Goal: Browse casually: Explore the website without a specific task or goal

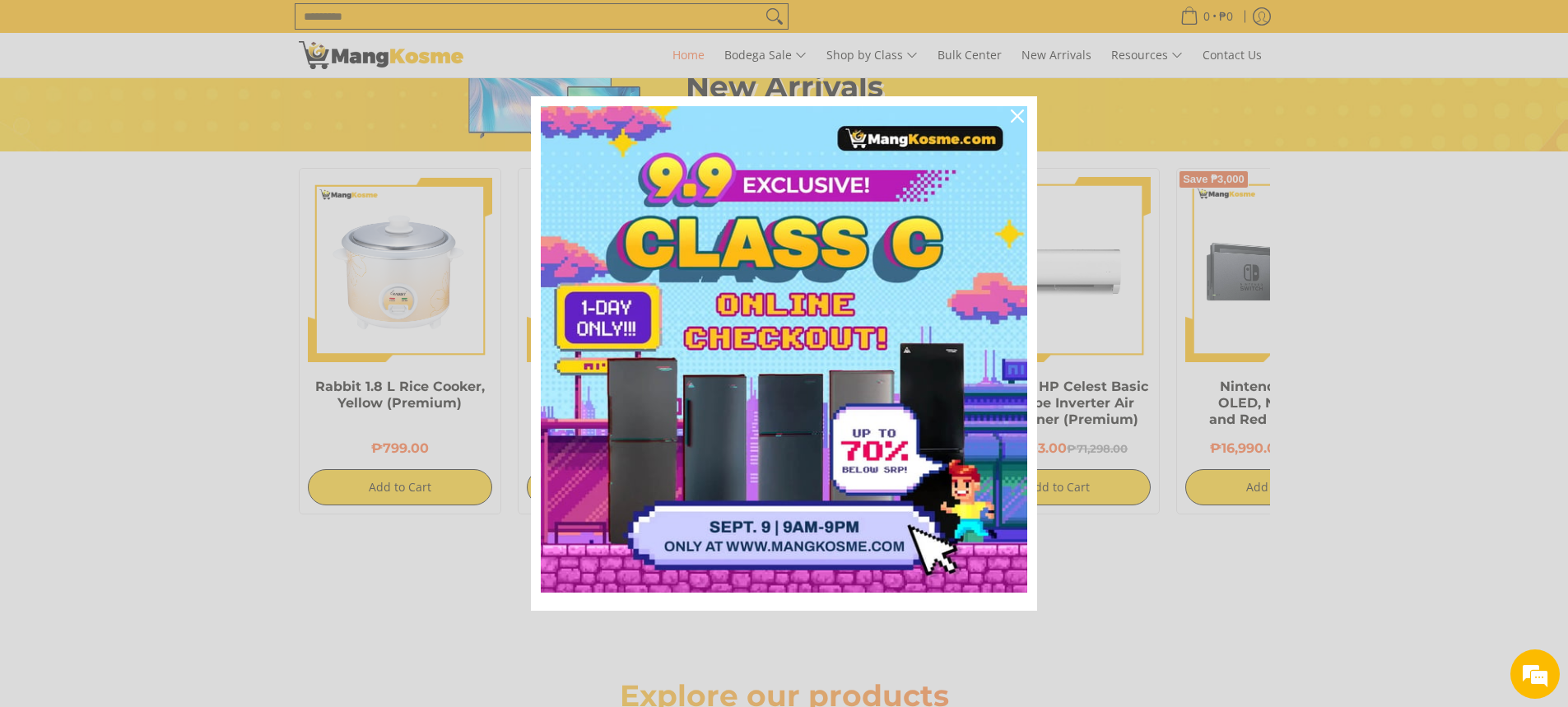
scroll to position [0, 655]
click at [1016, 119] on icon "close icon" at bounding box center [1017, 116] width 13 height 13
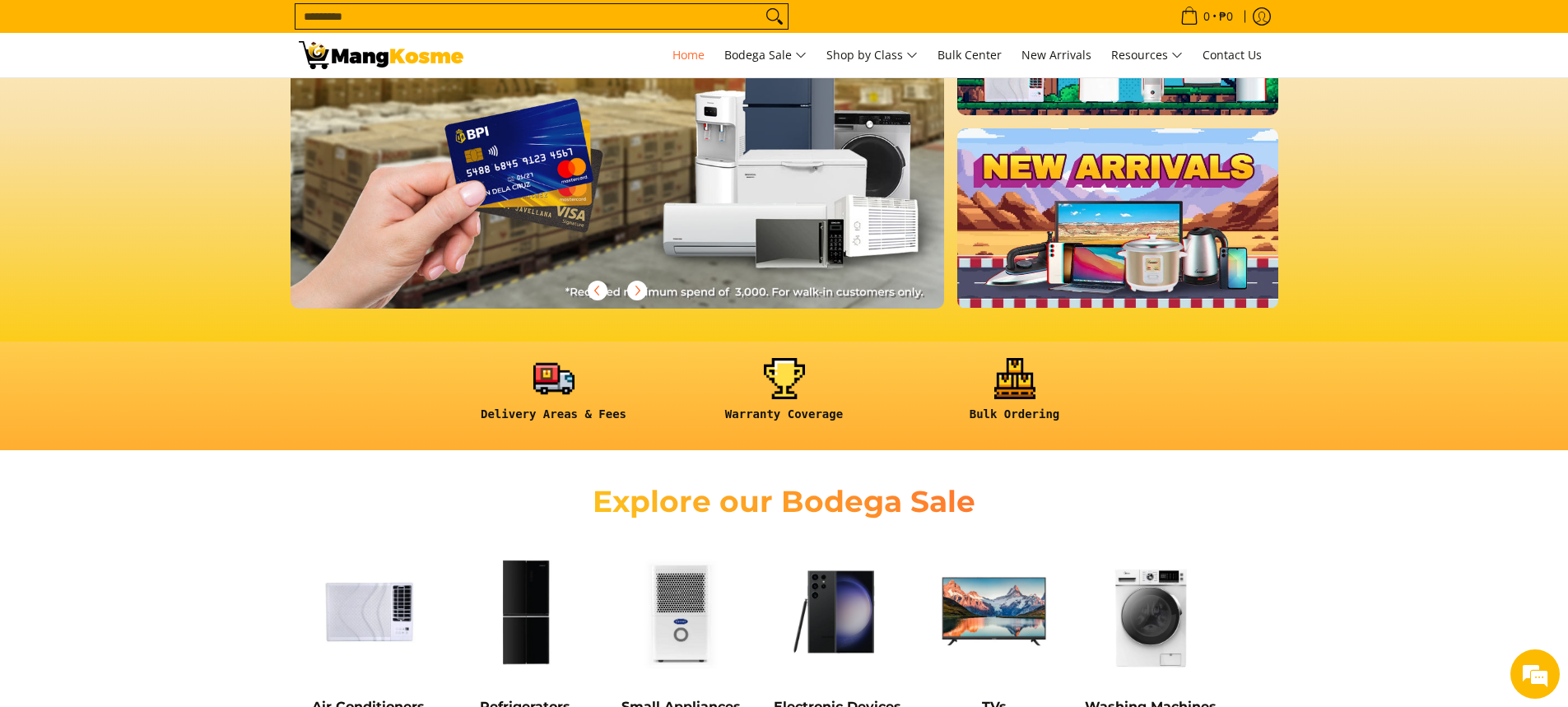
scroll to position [409, 0]
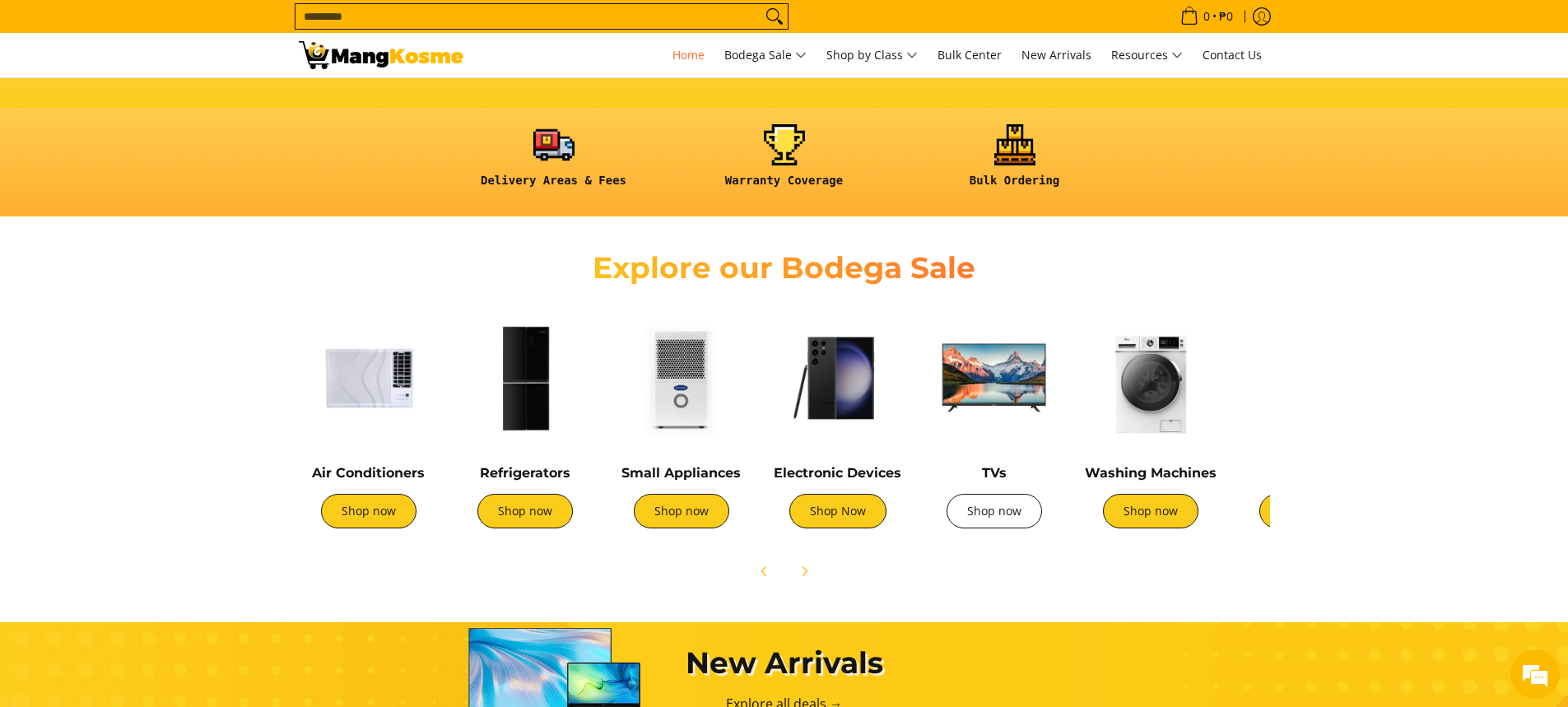
click at [1001, 516] on link "Shop now" at bounding box center [994, 510] width 95 height 35
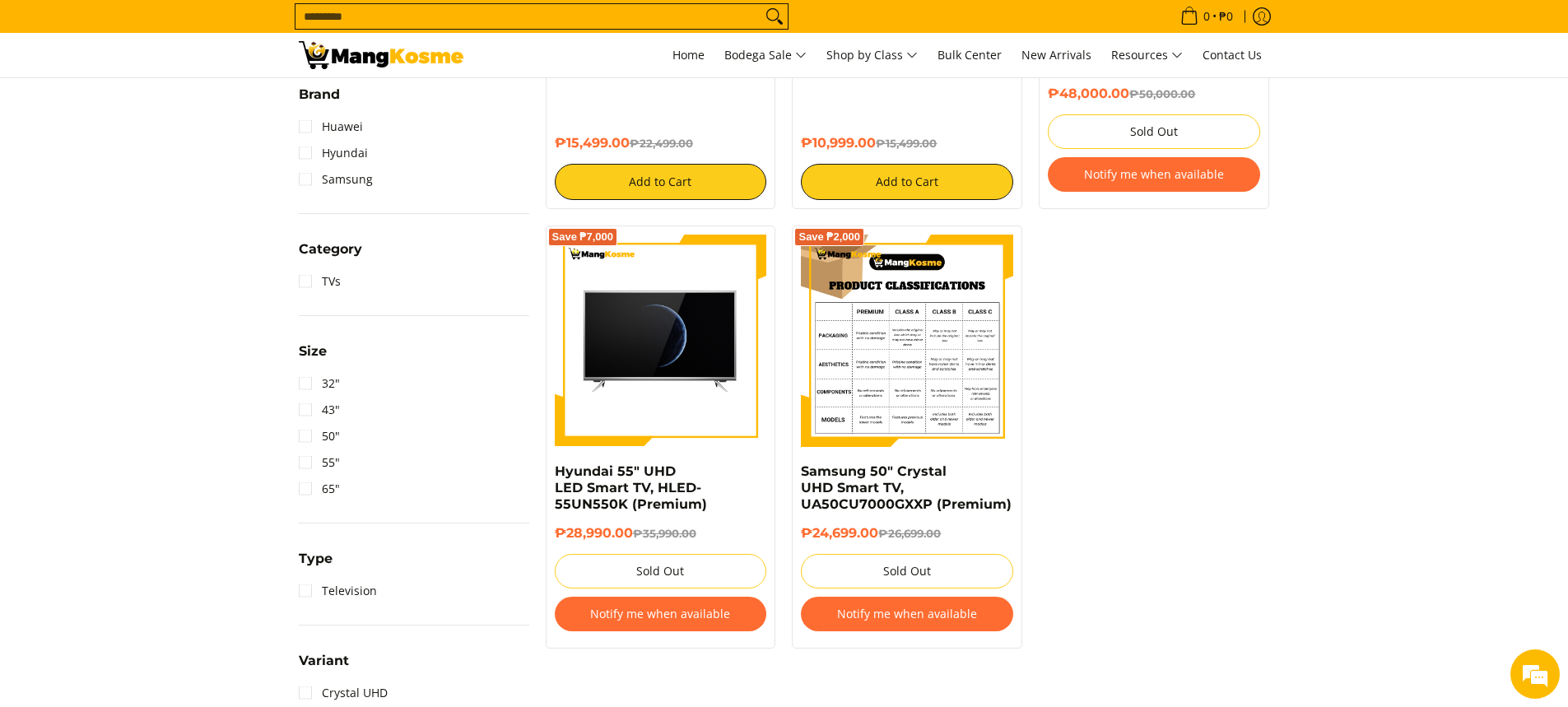
scroll to position [329, 0]
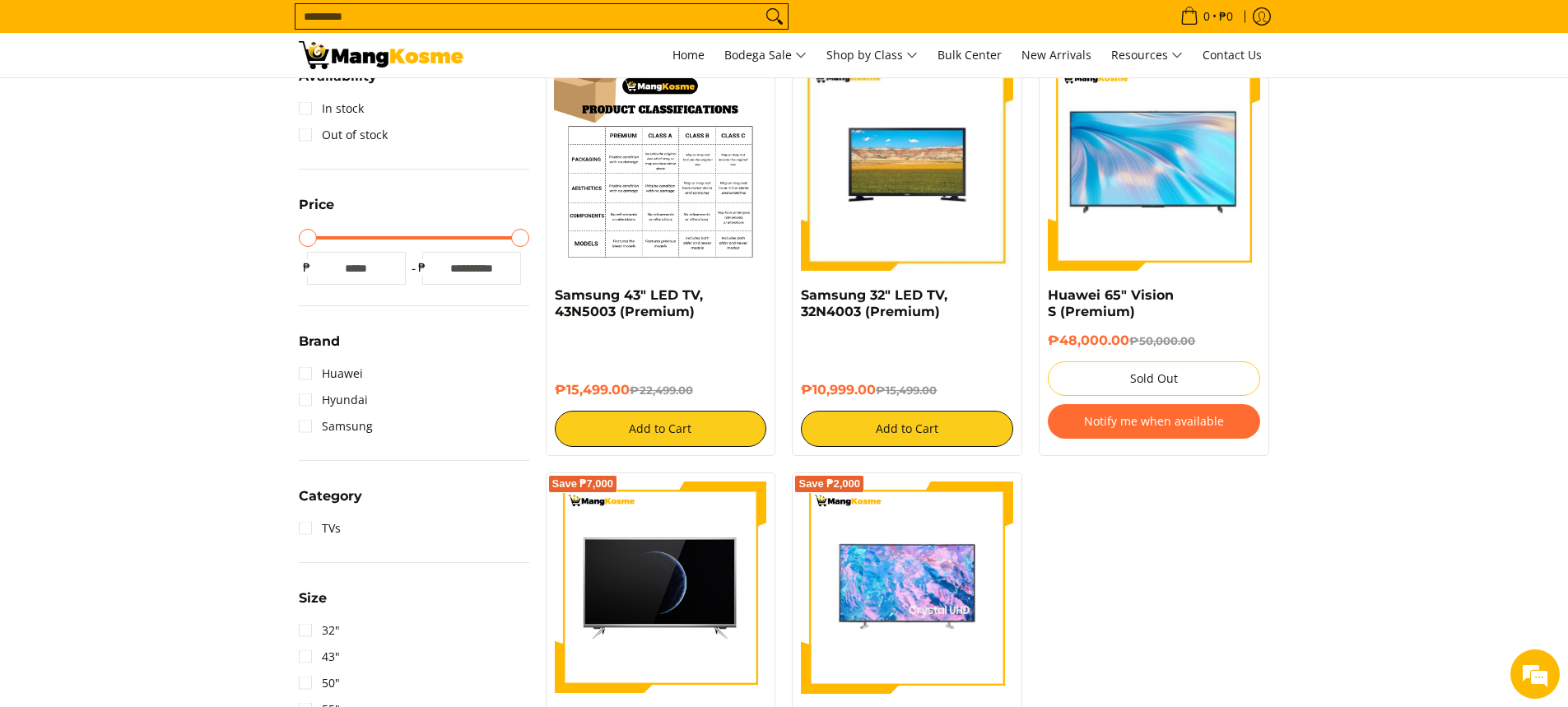
click at [663, 174] on img at bounding box center [661, 165] width 213 height 213
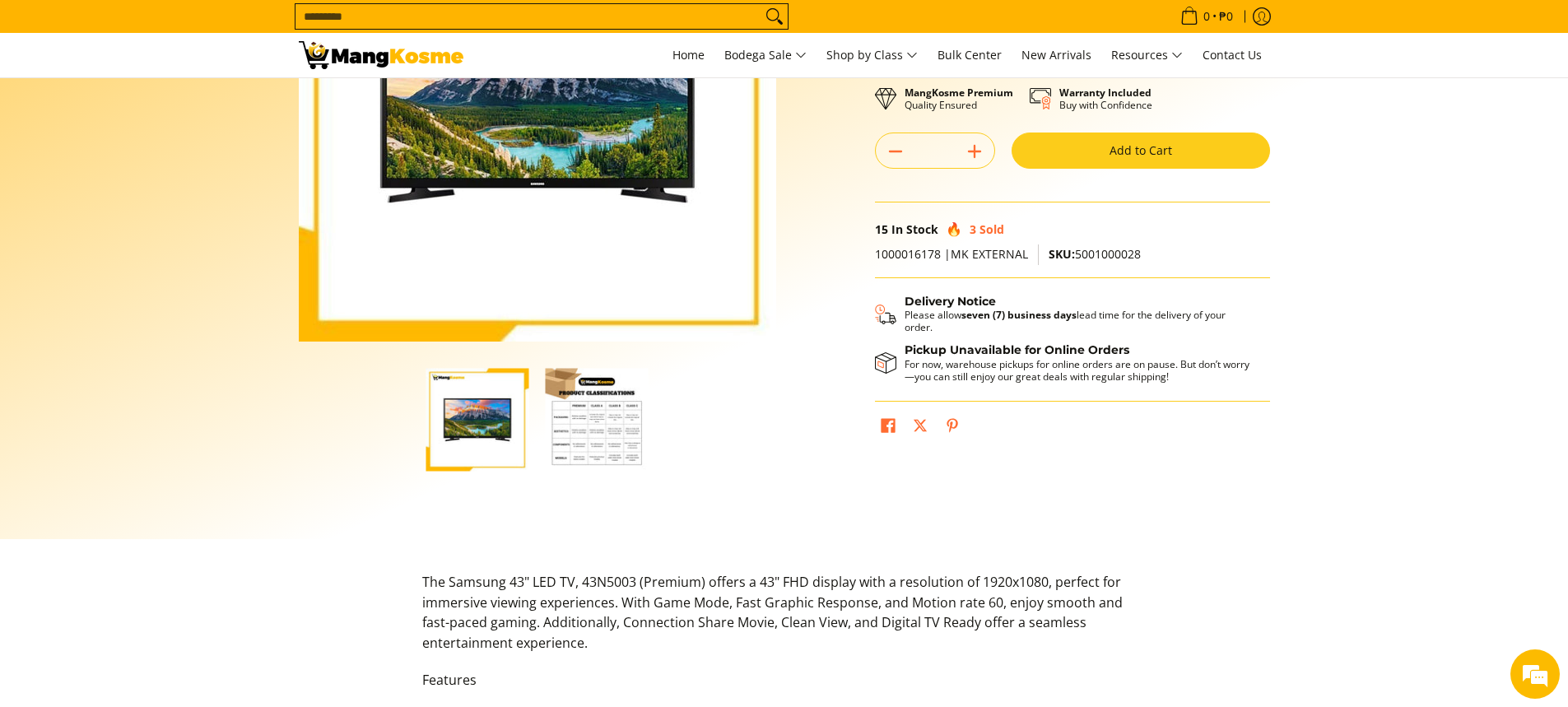
click at [590, 433] on img "button" at bounding box center [597, 419] width 103 height 103
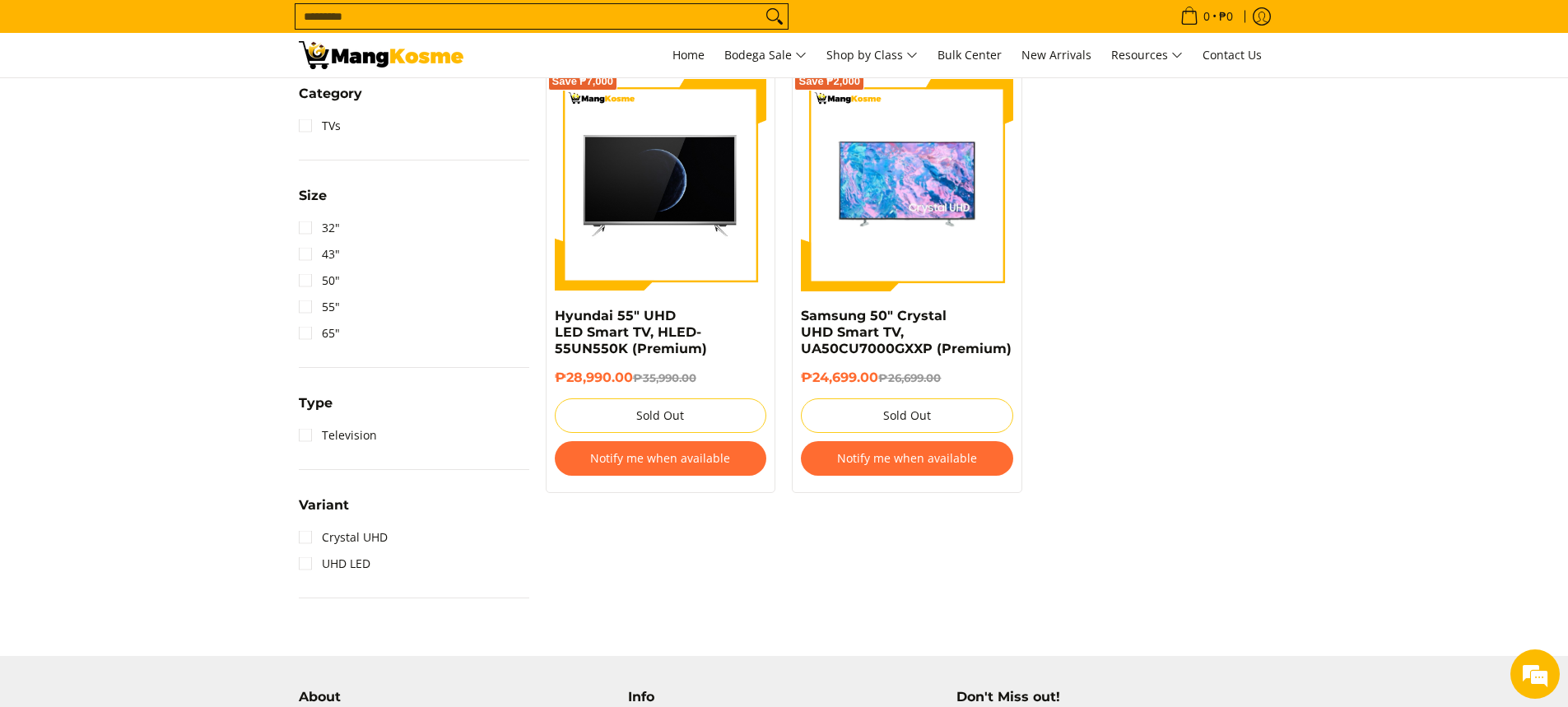
scroll to position [741, 0]
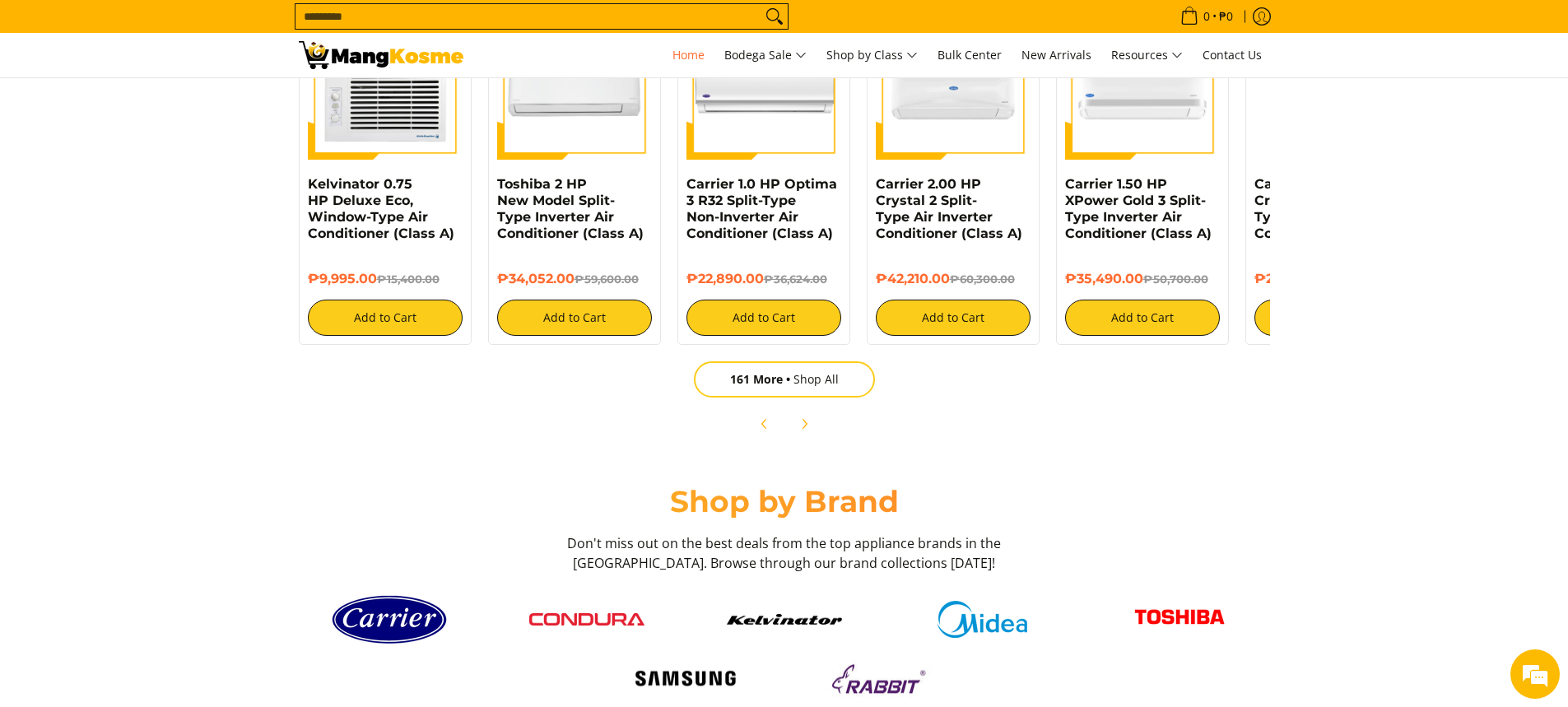
scroll to position [1808, 0]
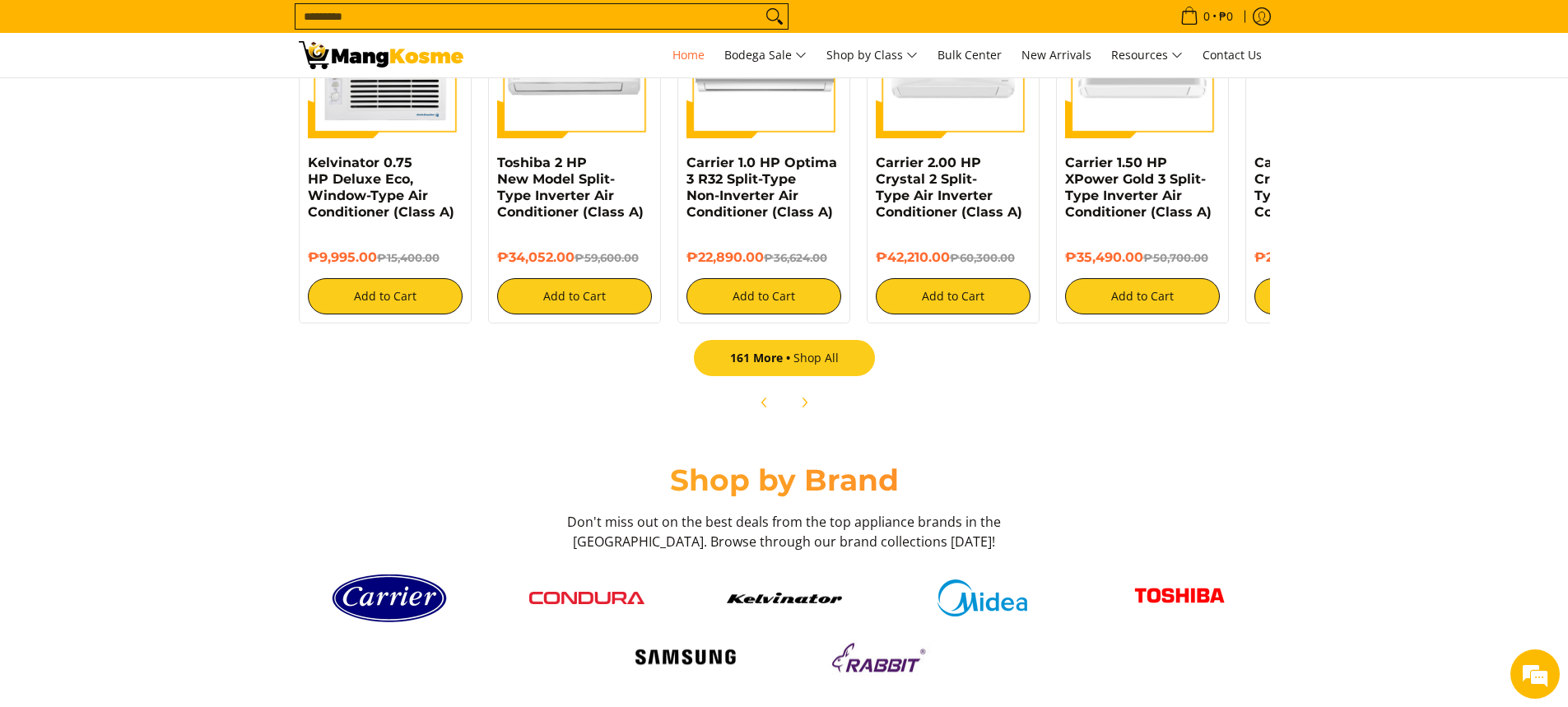
click at [755, 360] on span "161 More" at bounding box center [761, 358] width 63 height 16
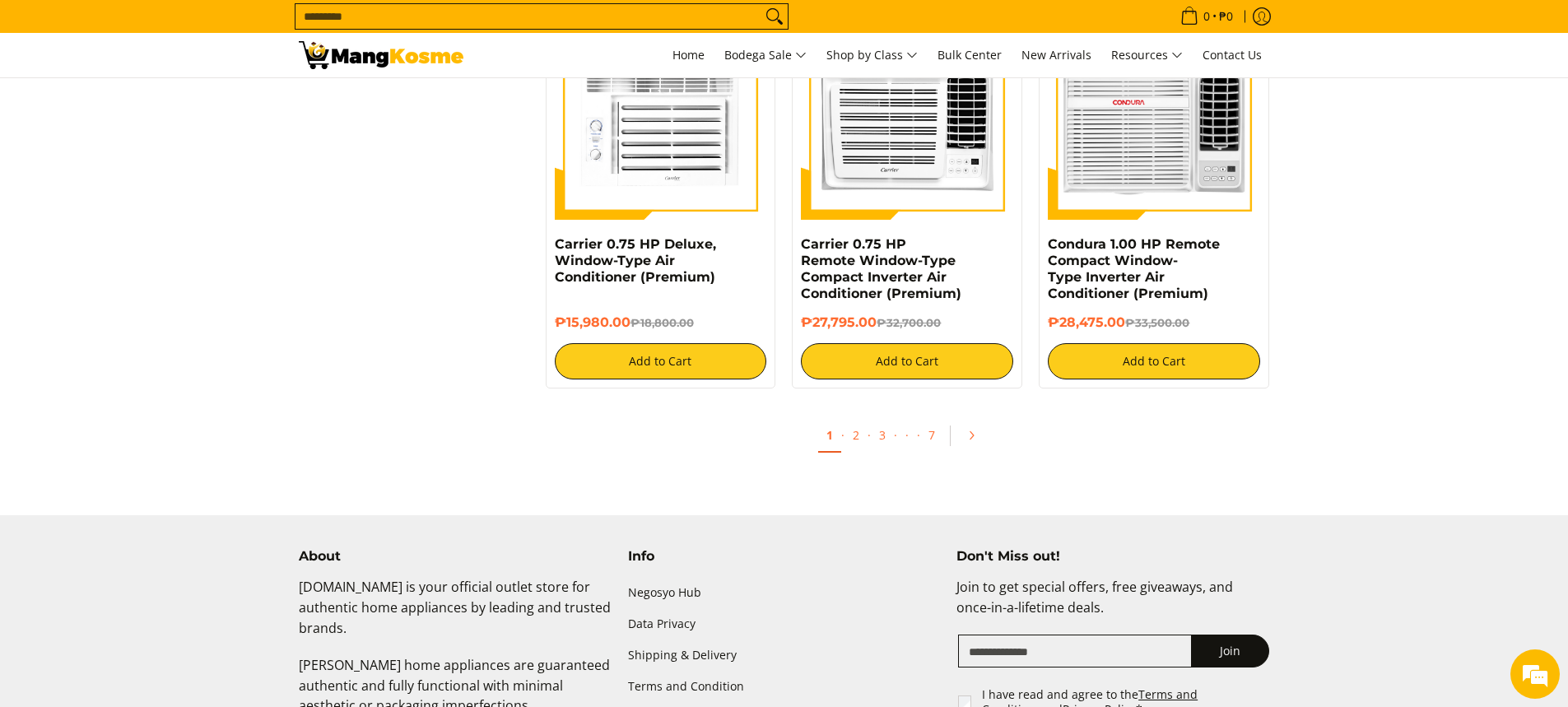
scroll to position [3128, 0]
click at [860, 440] on link "2" at bounding box center [855, 435] width 23 height 34
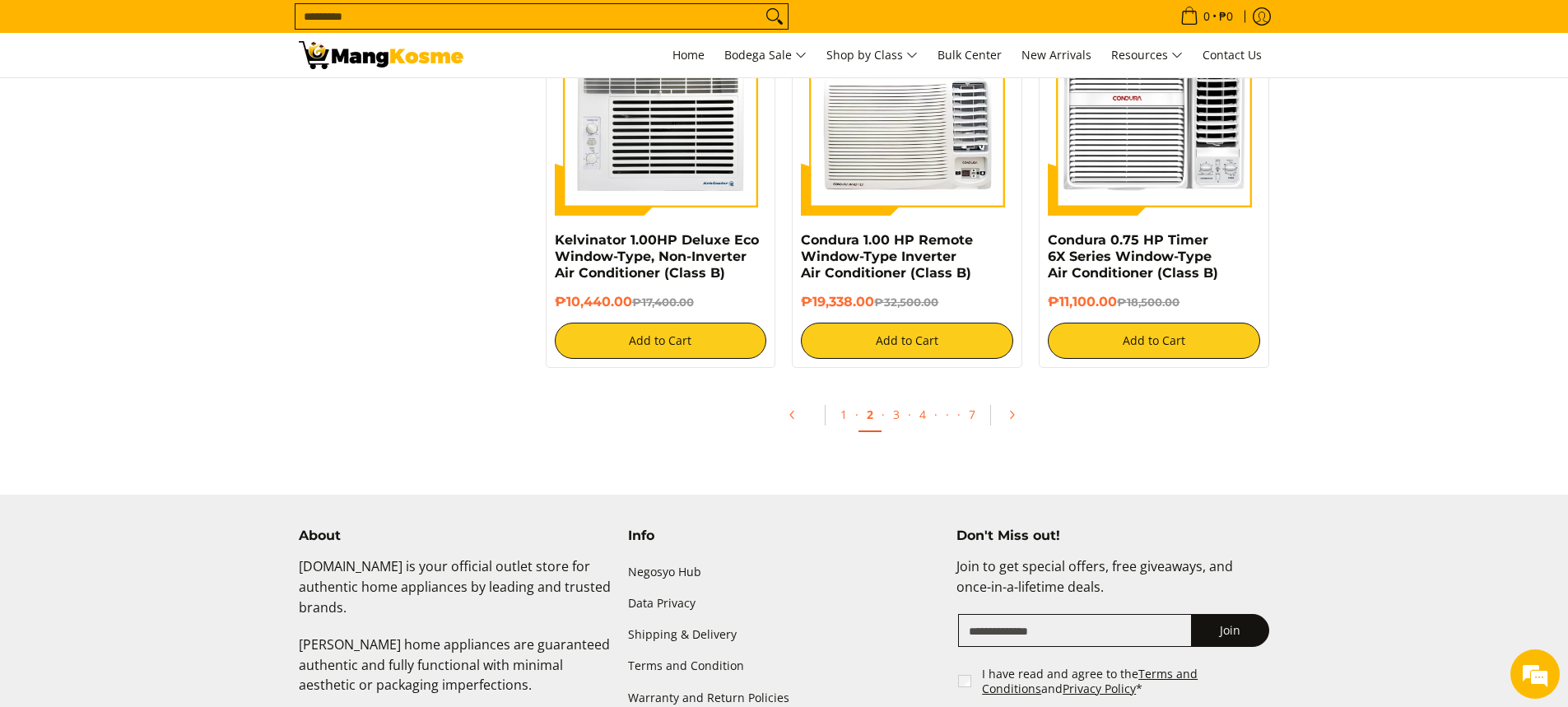
scroll to position [3210, 0]
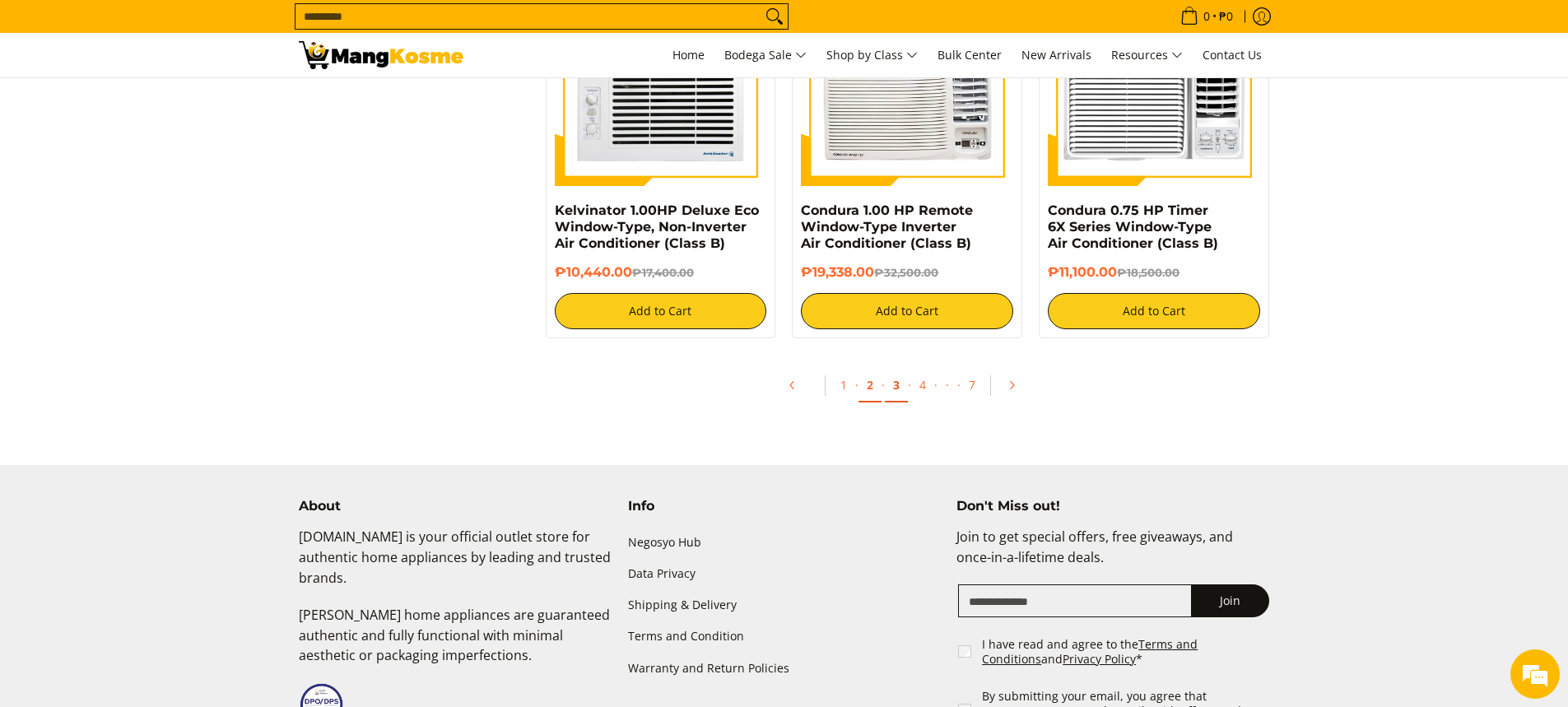
click at [895, 384] on link "3" at bounding box center [896, 386] width 23 height 34
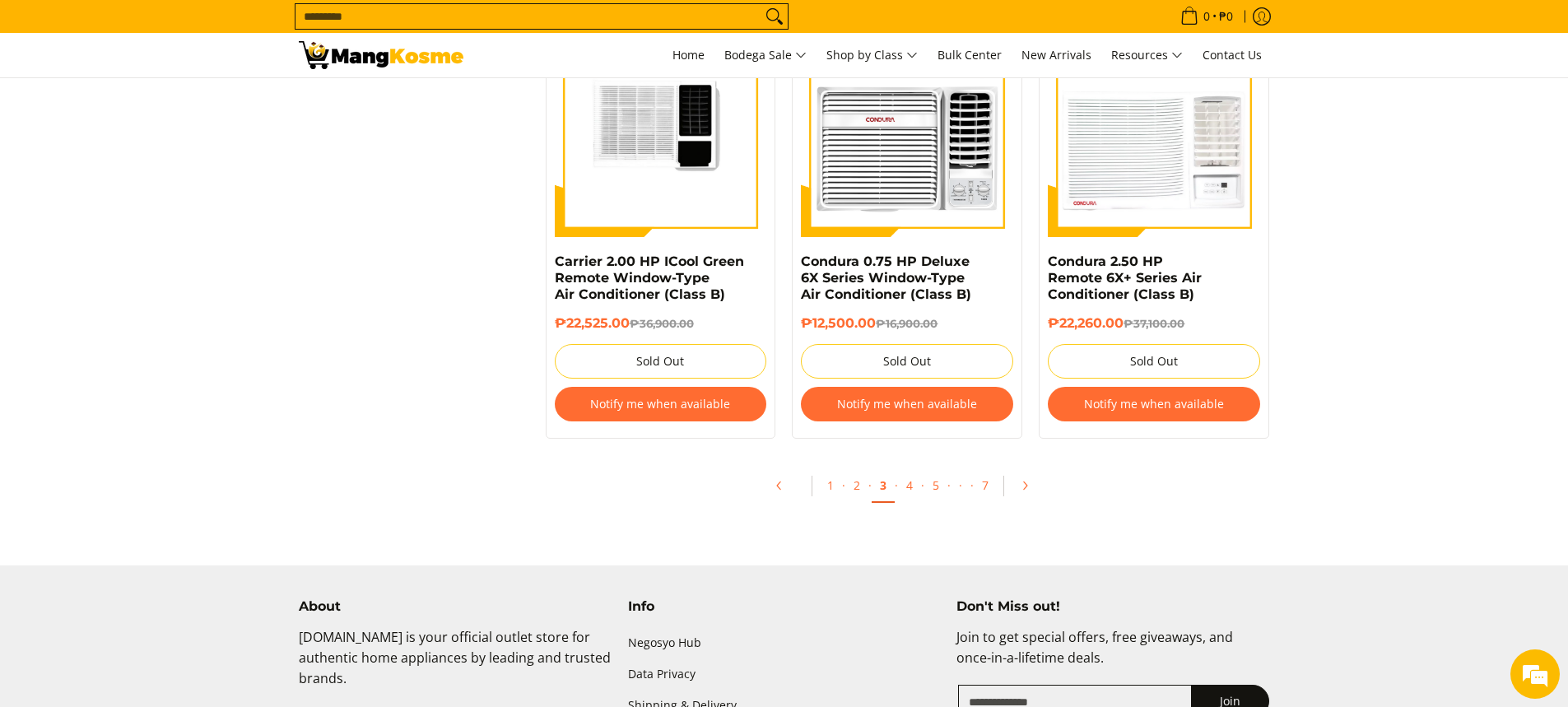
scroll to position [3457, 0]
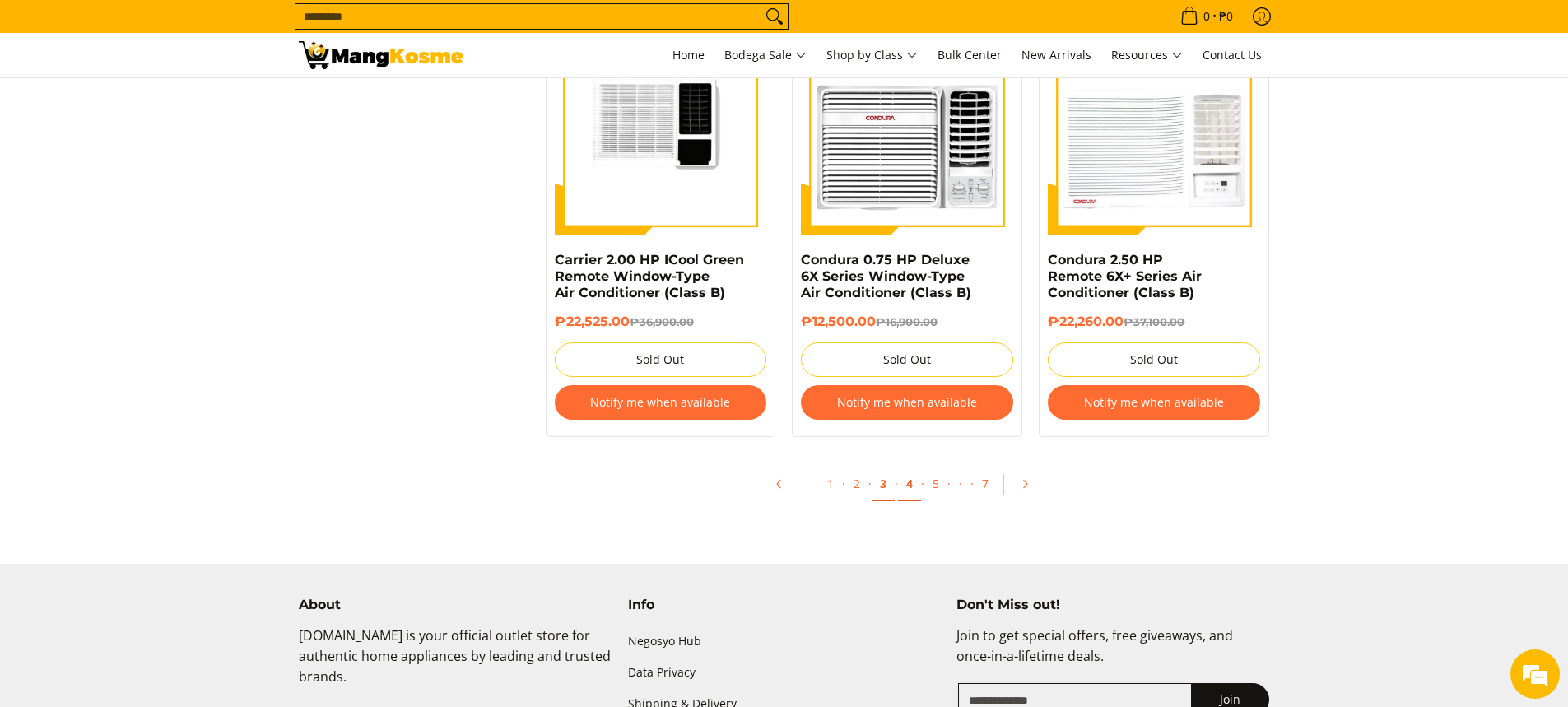
click at [915, 483] on link "4" at bounding box center [908, 484] width 23 height 34
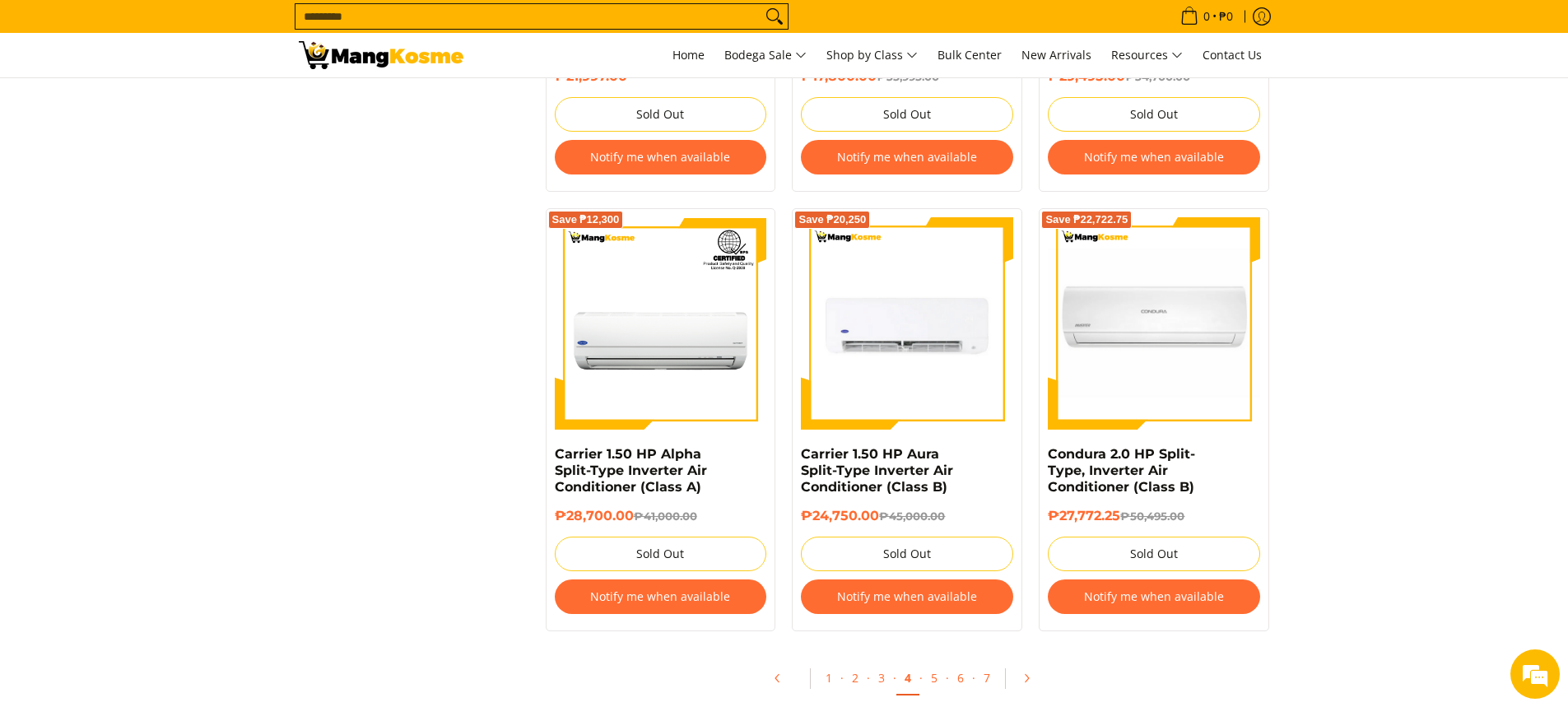
scroll to position [3293, 0]
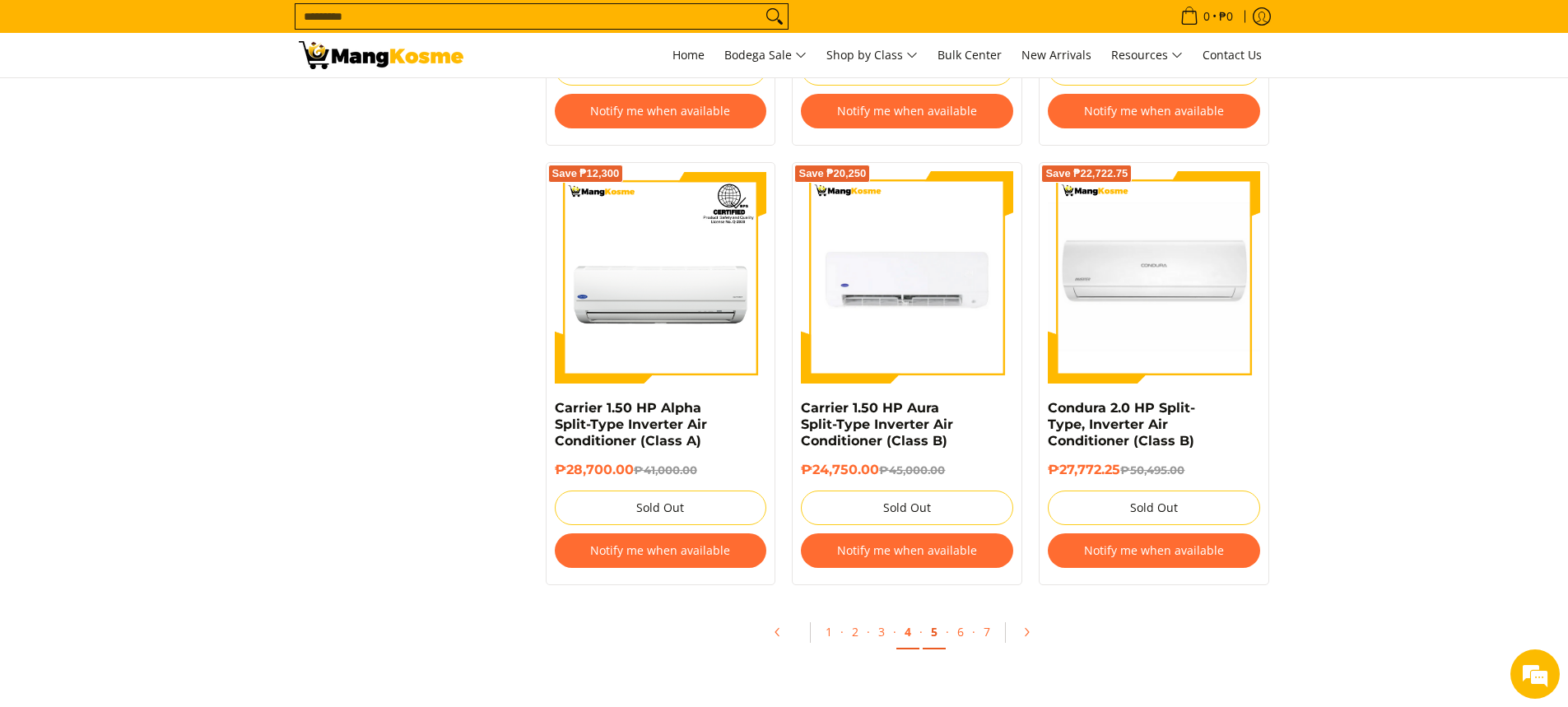
click at [930, 634] on link "5" at bounding box center [934, 633] width 23 height 34
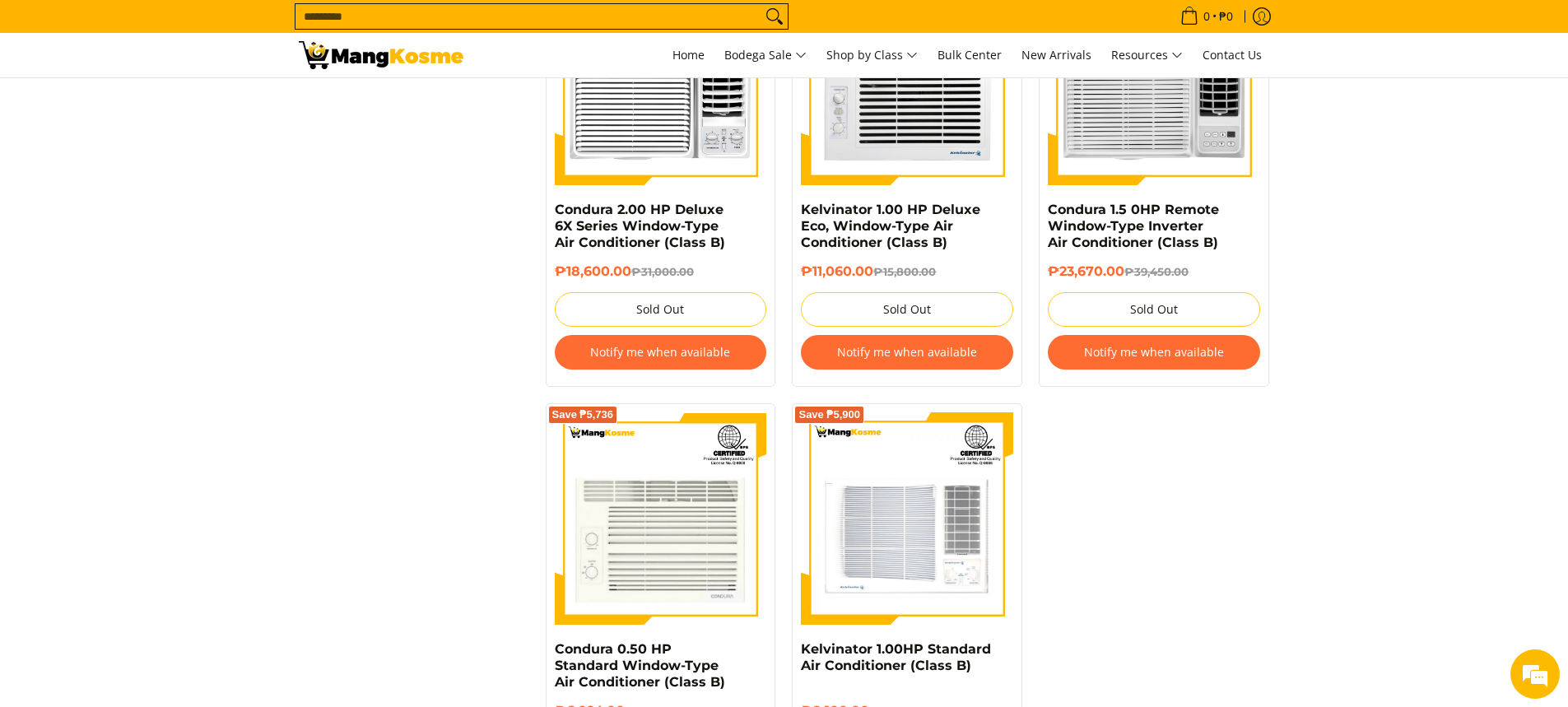
scroll to position [3293, 0]
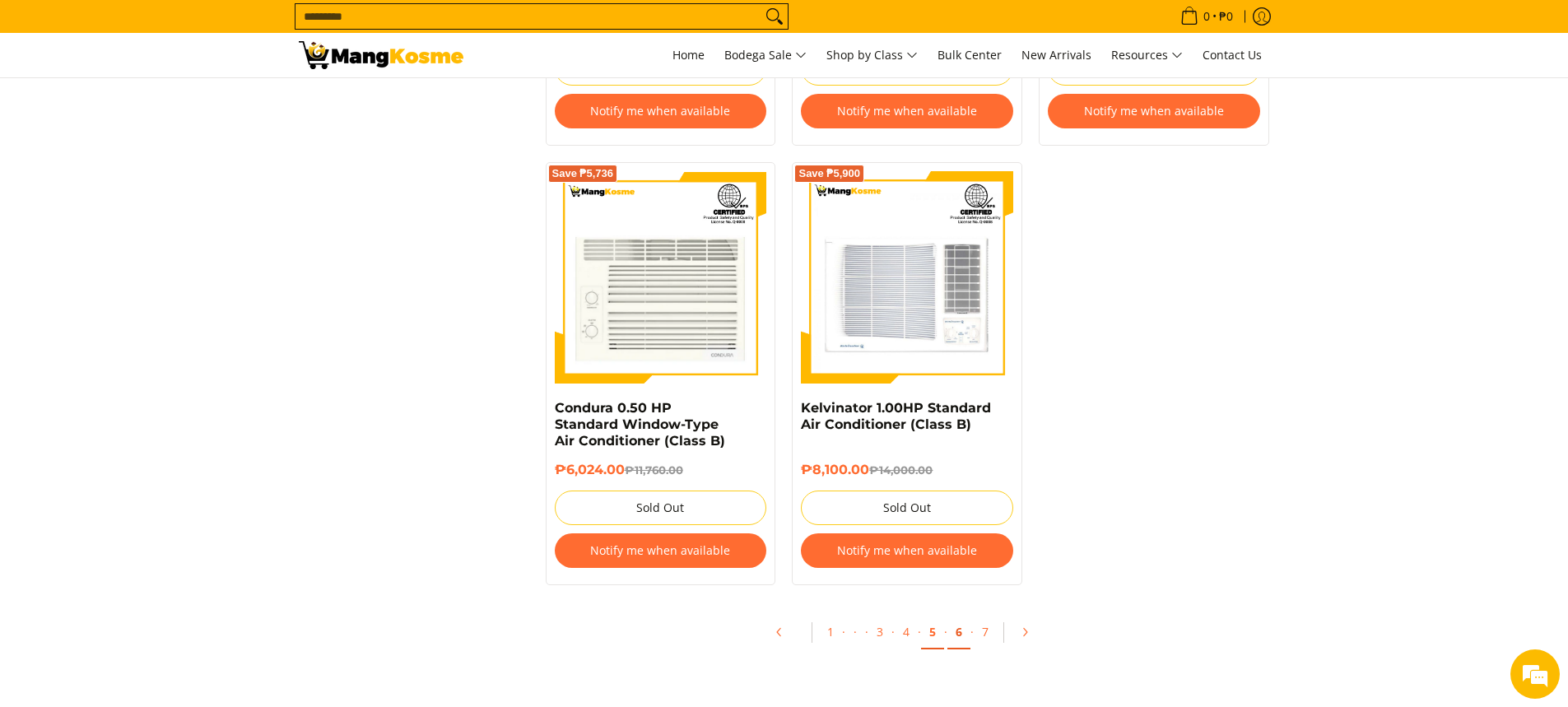
click at [962, 634] on link "6" at bounding box center [958, 633] width 23 height 34
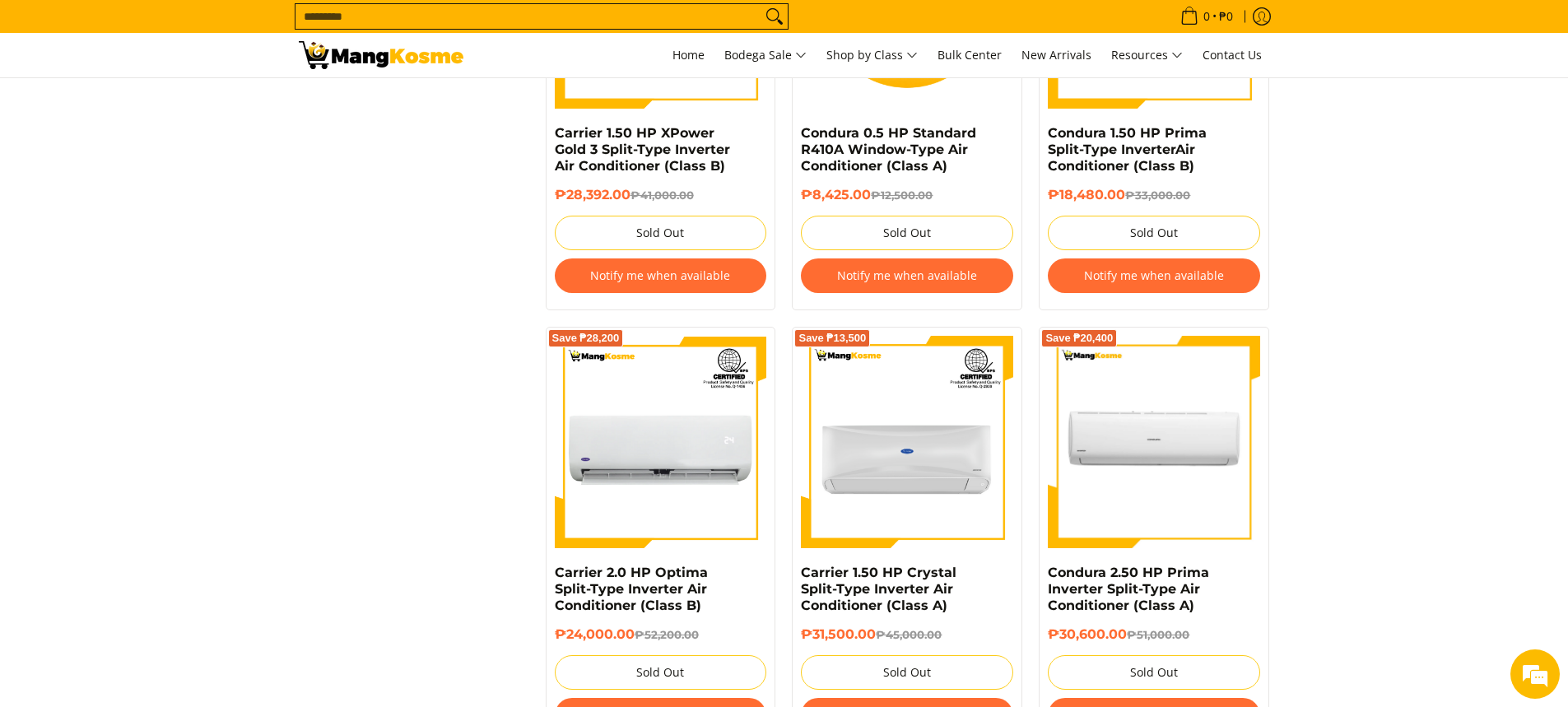
scroll to position [3539, 0]
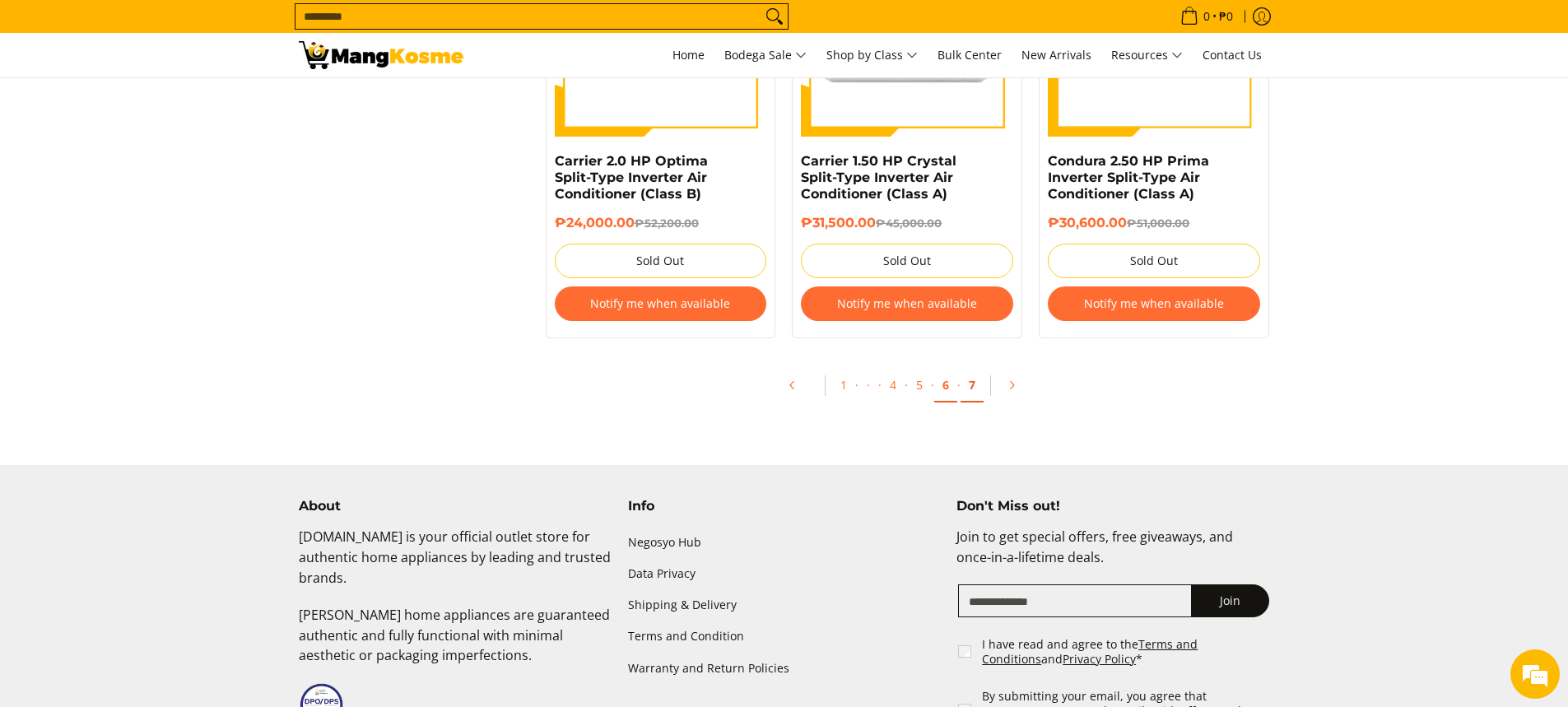
click at [966, 389] on link "7" at bounding box center [972, 386] width 23 height 34
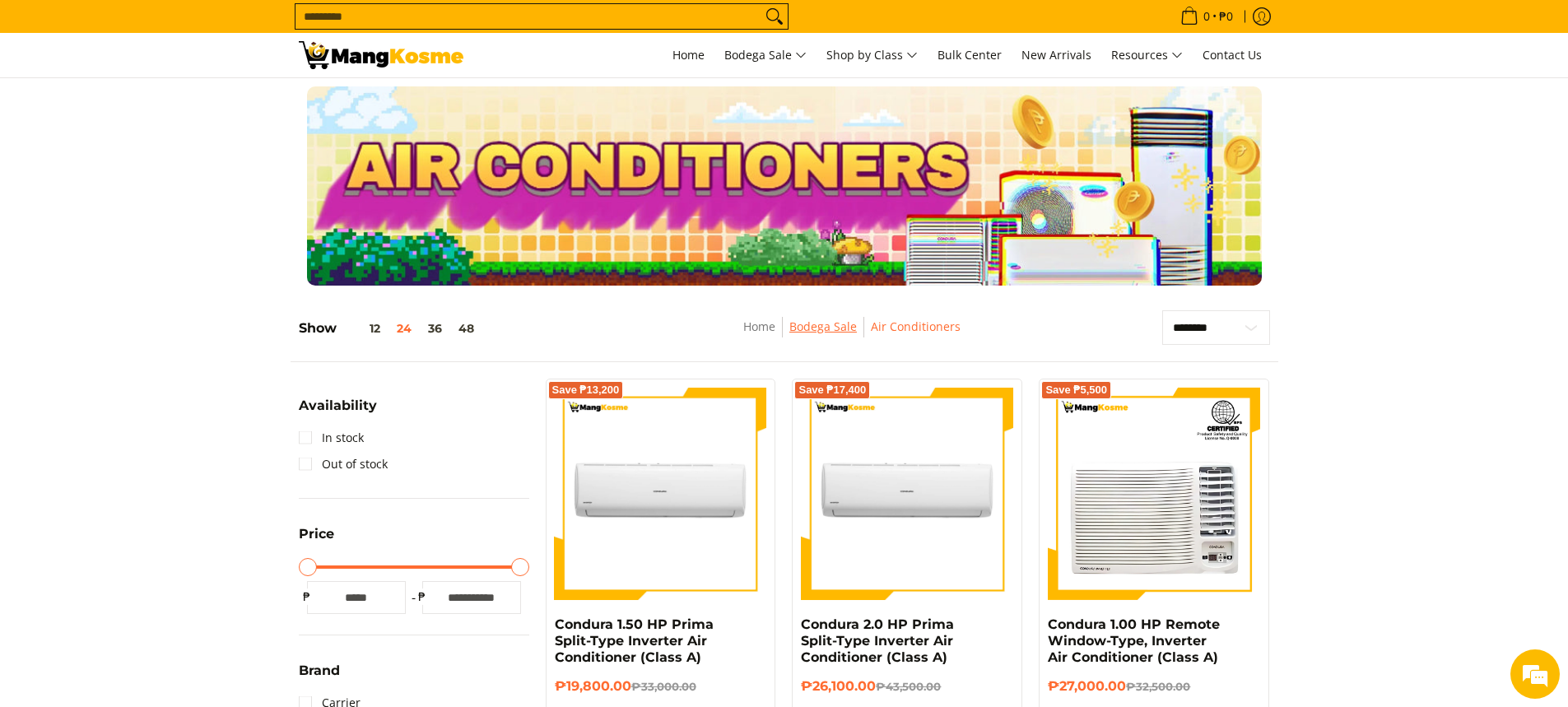
click at [816, 327] on link "Bodega Sale" at bounding box center [823, 327] width 67 height 16
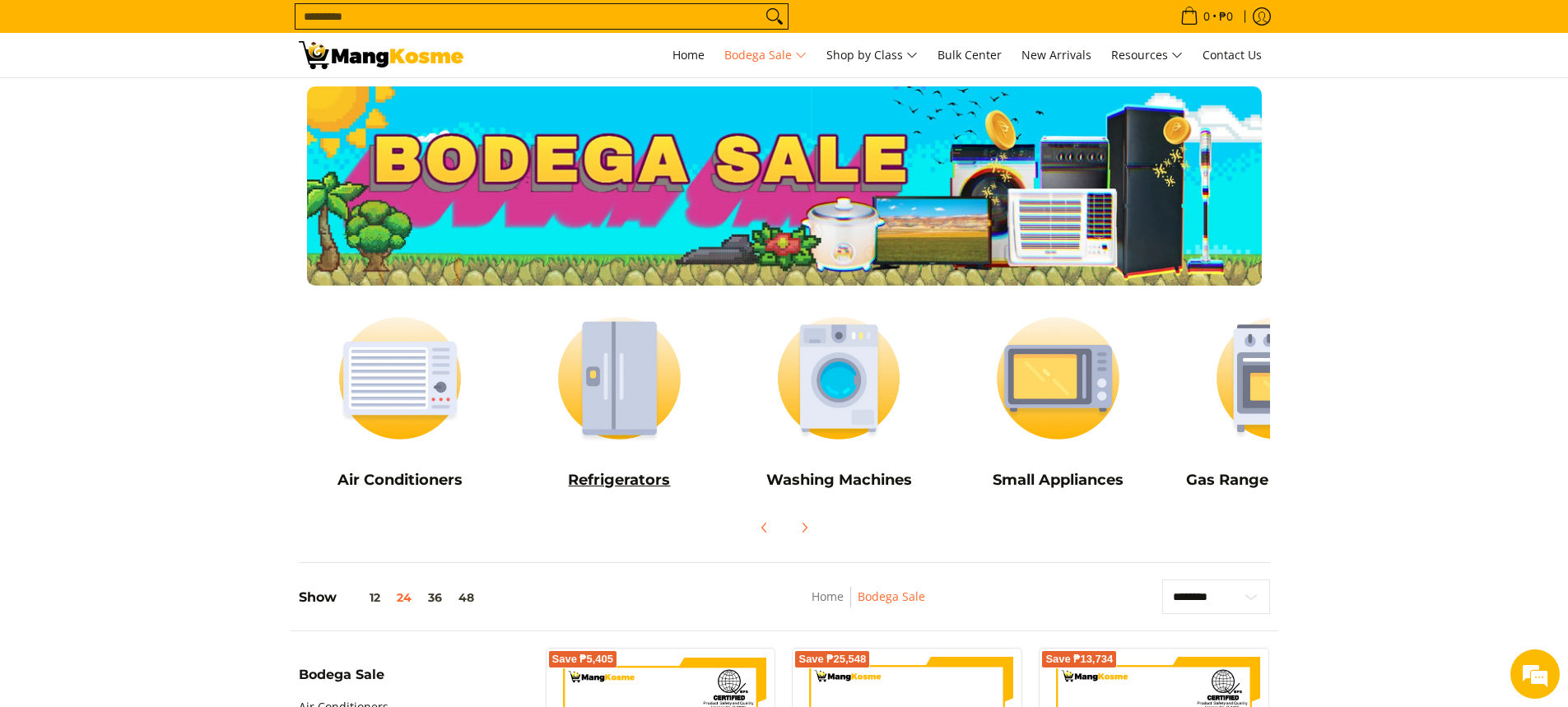
click at [603, 377] on img at bounding box center [619, 378] width 203 height 152
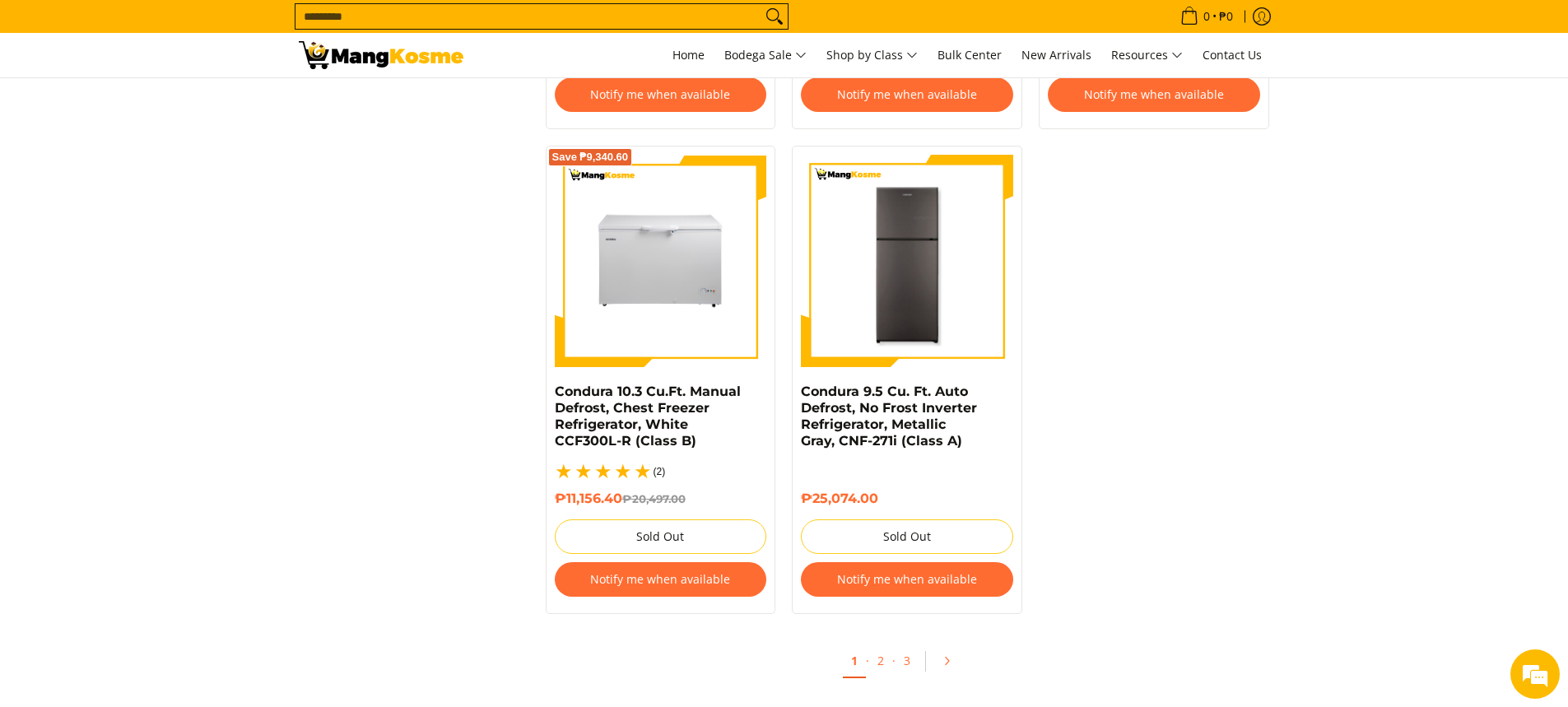
scroll to position [3539, 0]
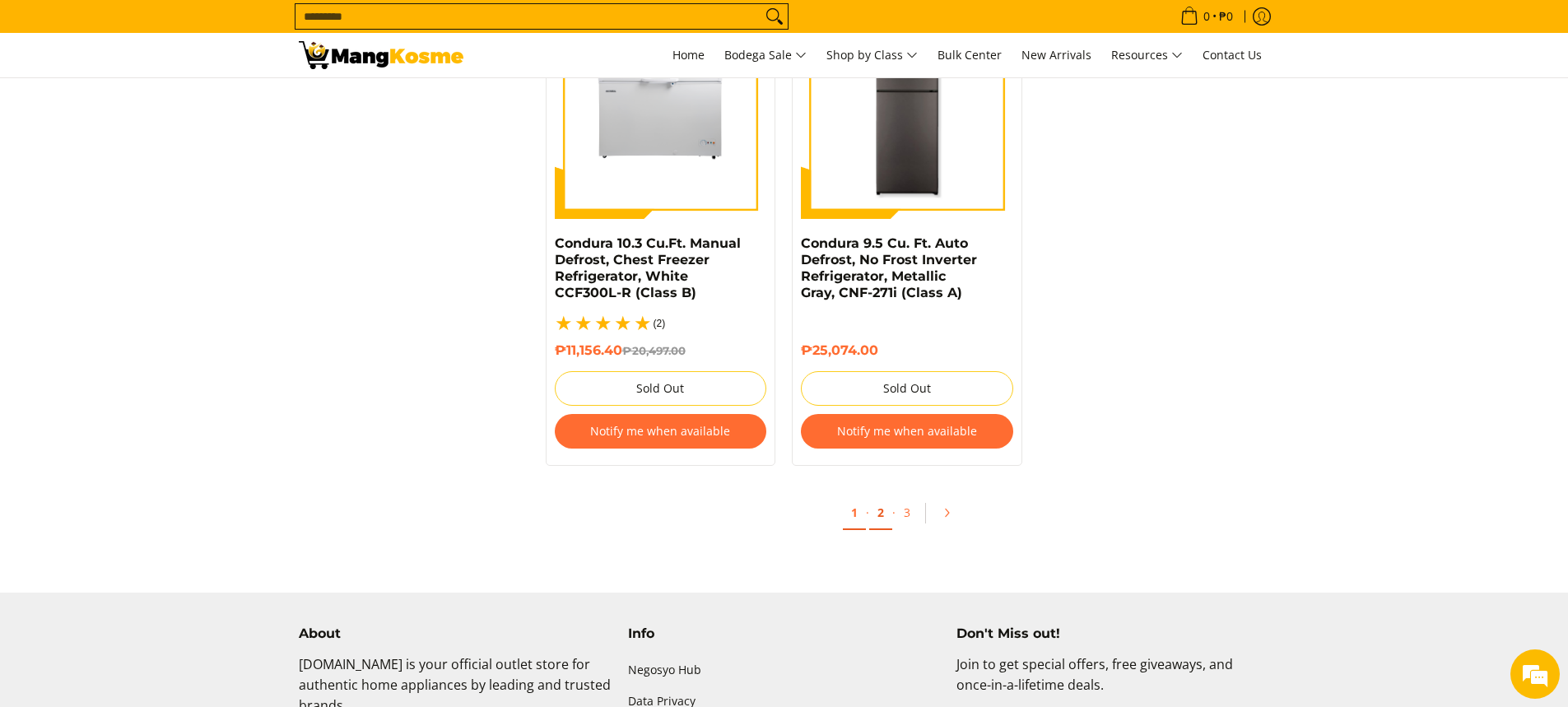
click at [880, 496] on link "2" at bounding box center [880, 513] width 23 height 34
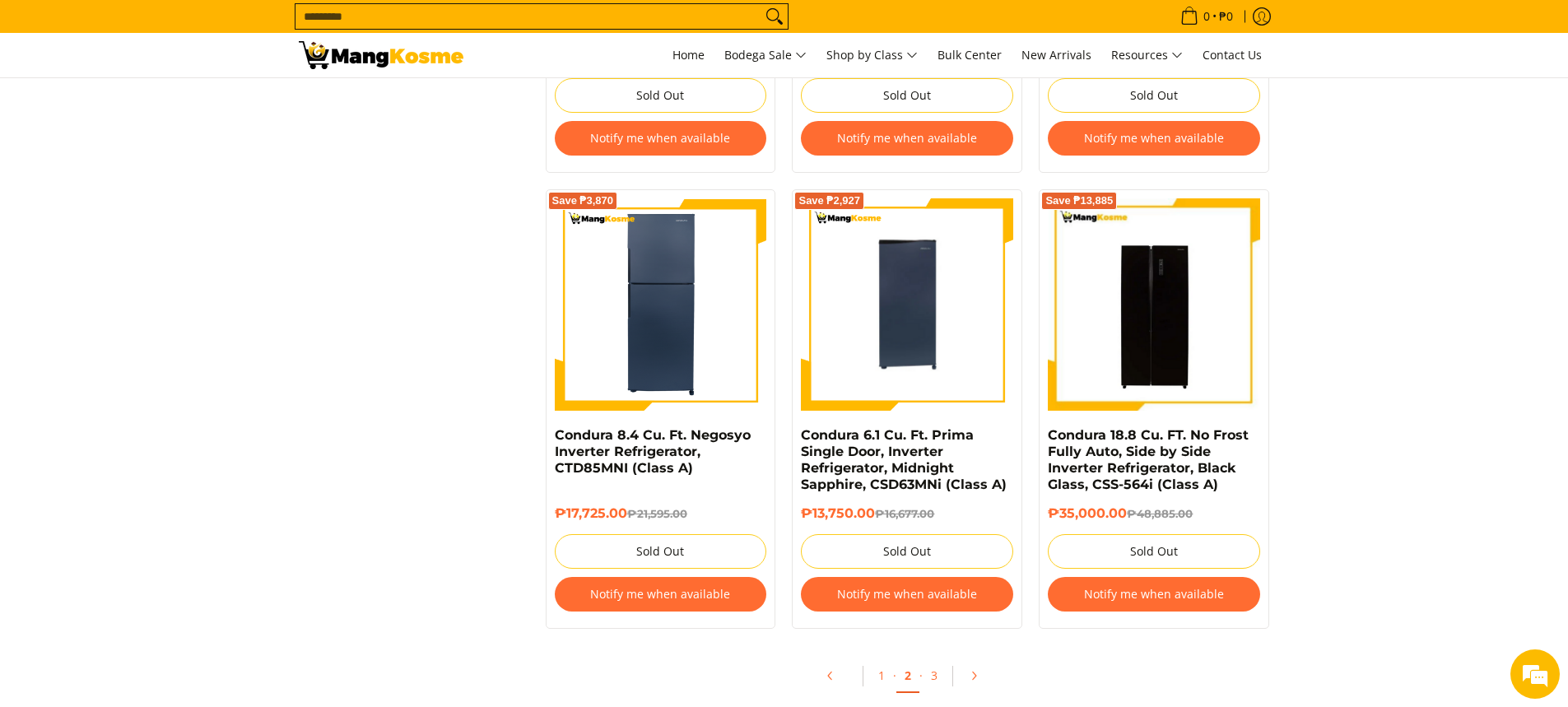
scroll to position [3375, 0]
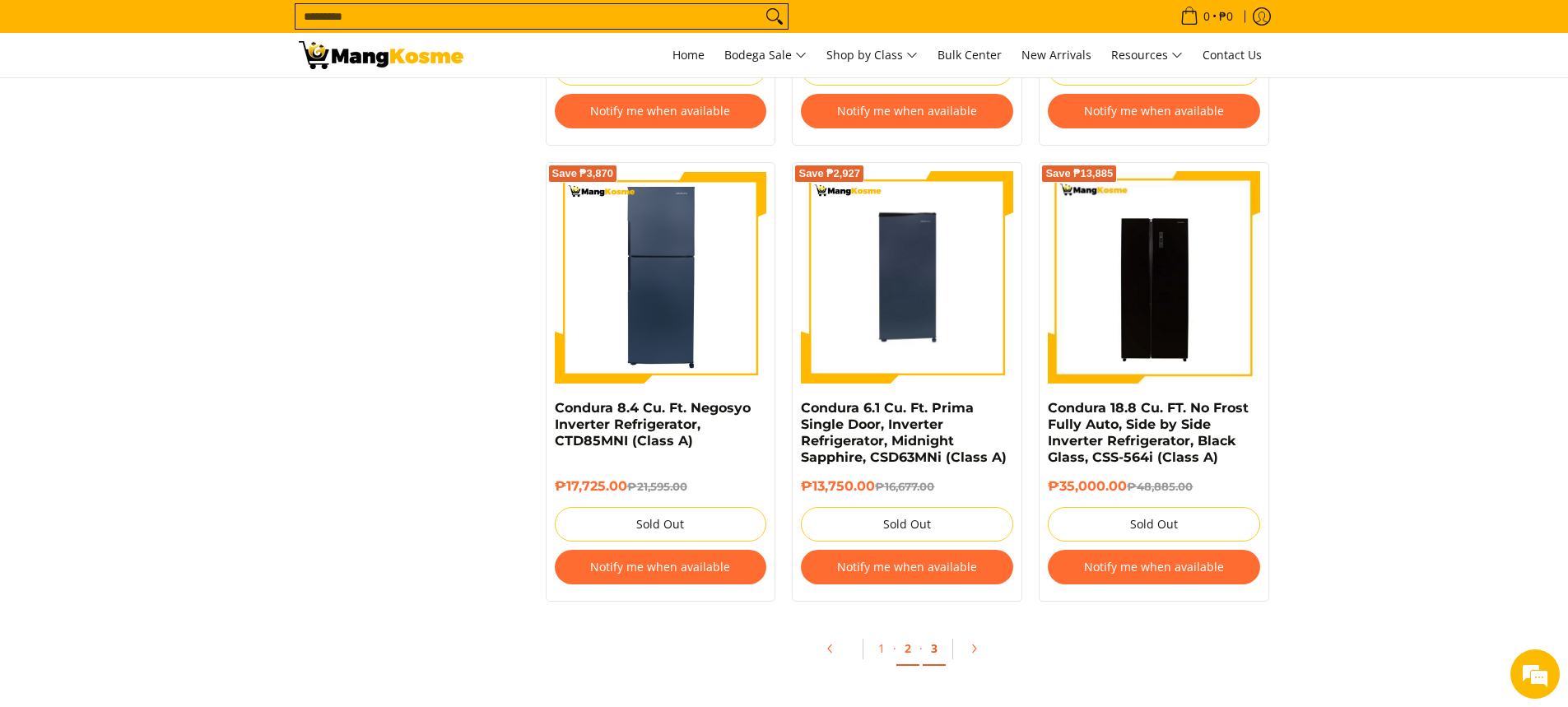
click at [932, 649] on link "3" at bounding box center [934, 649] width 23 height 34
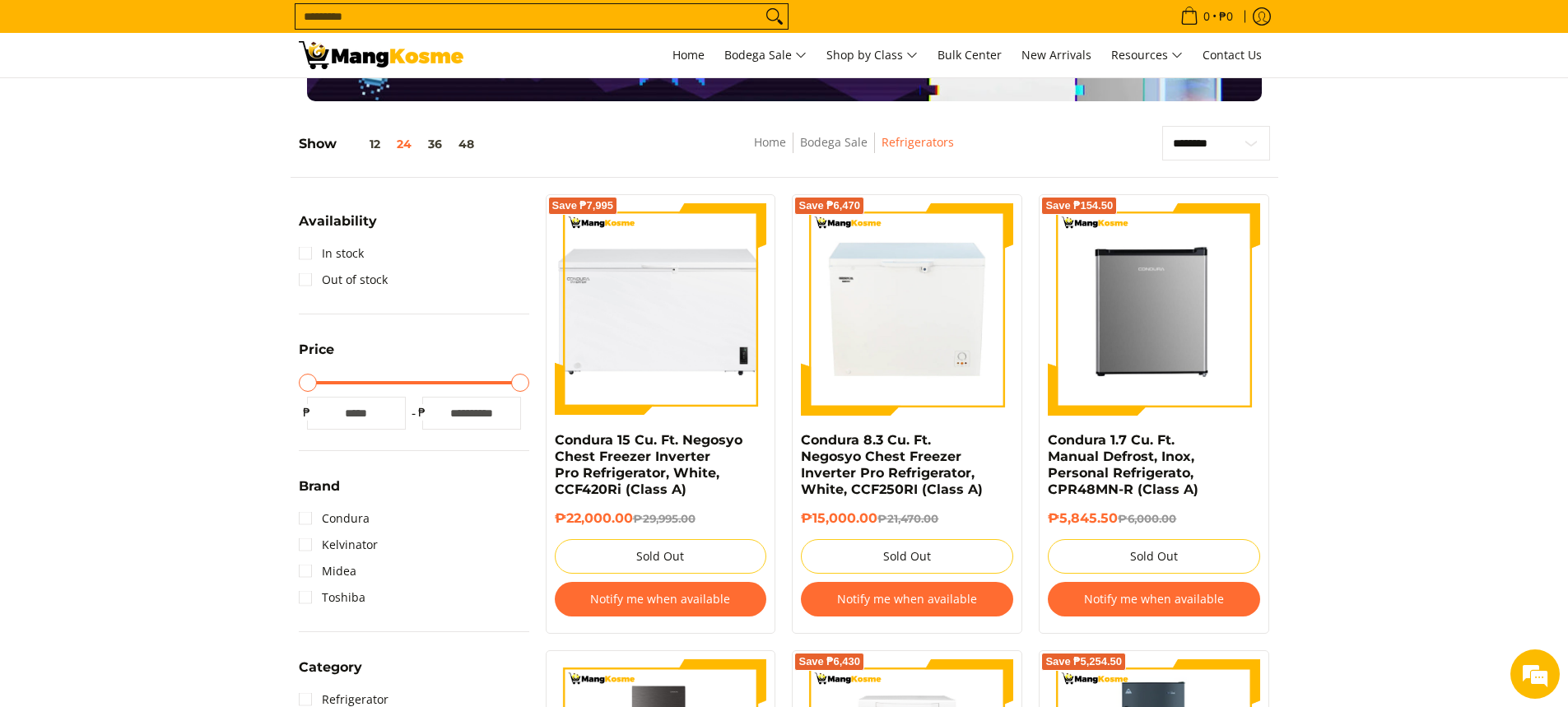
scroll to position [165, 0]
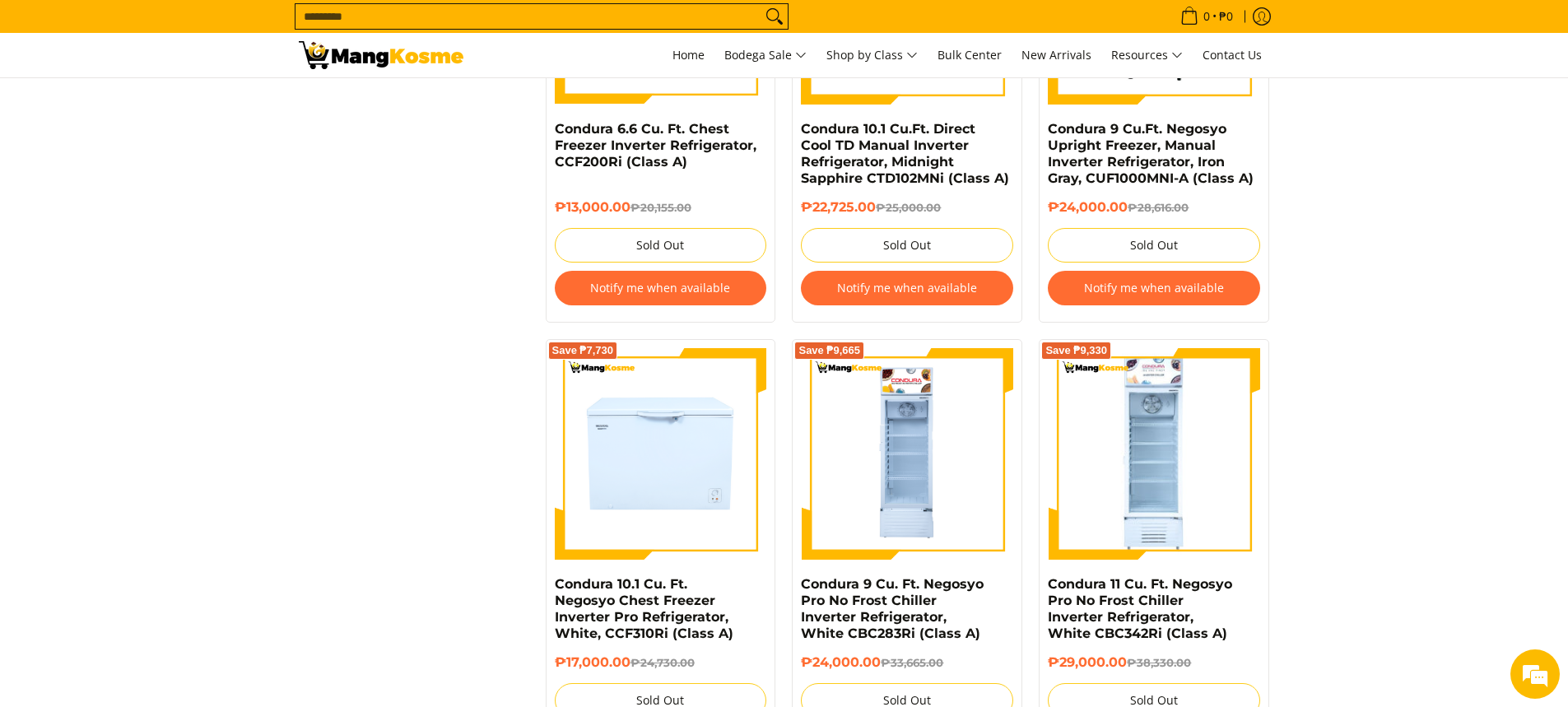
scroll to position [2140, 0]
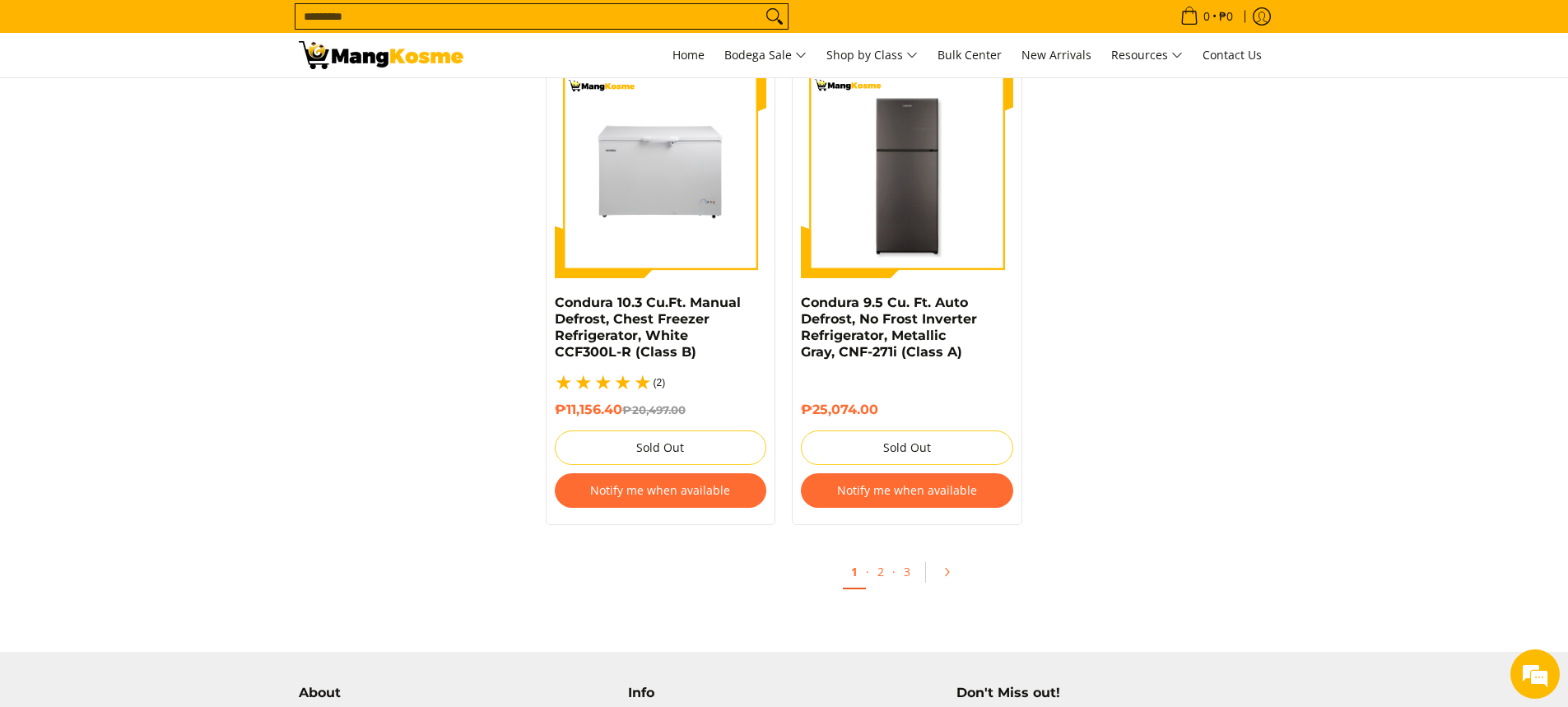
scroll to position [3539, 0]
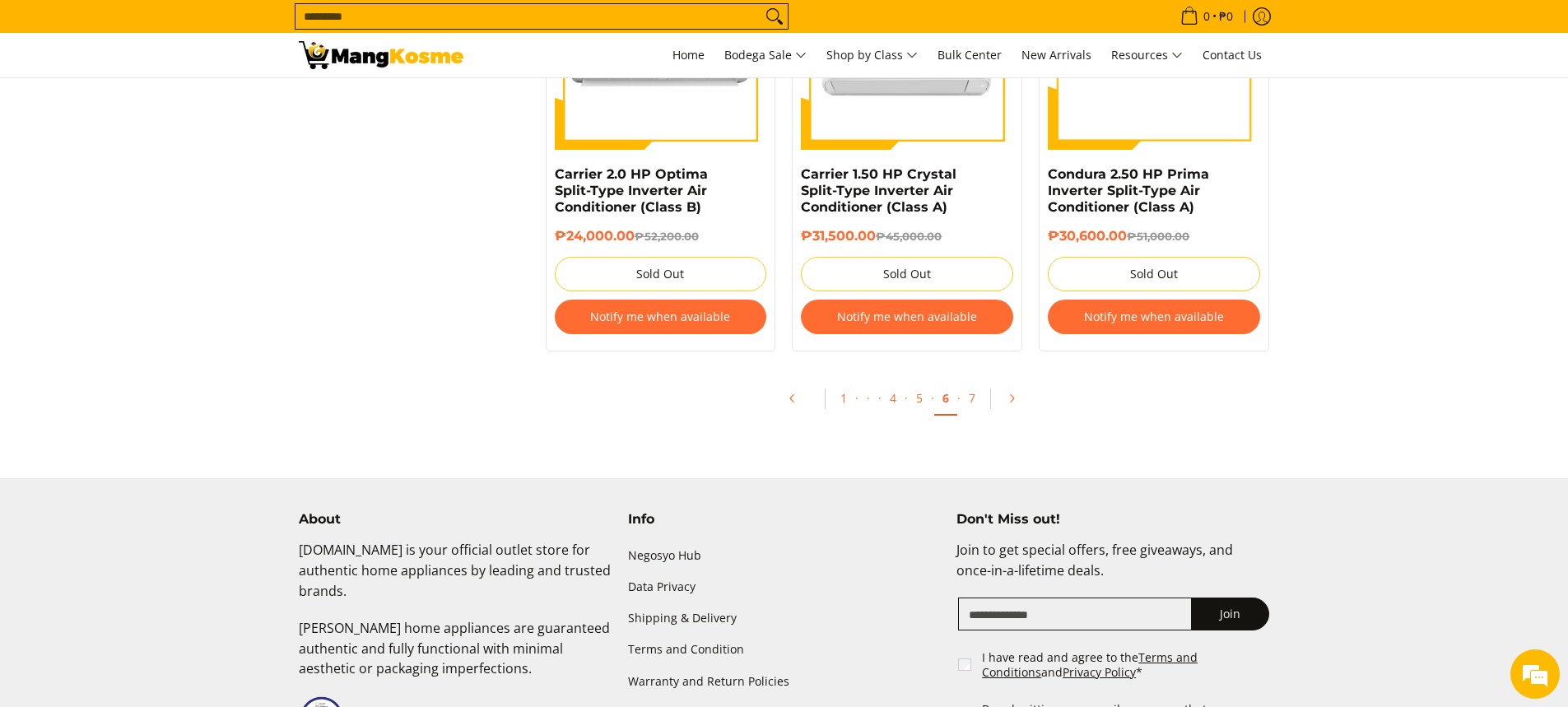
scroll to position [3539, 0]
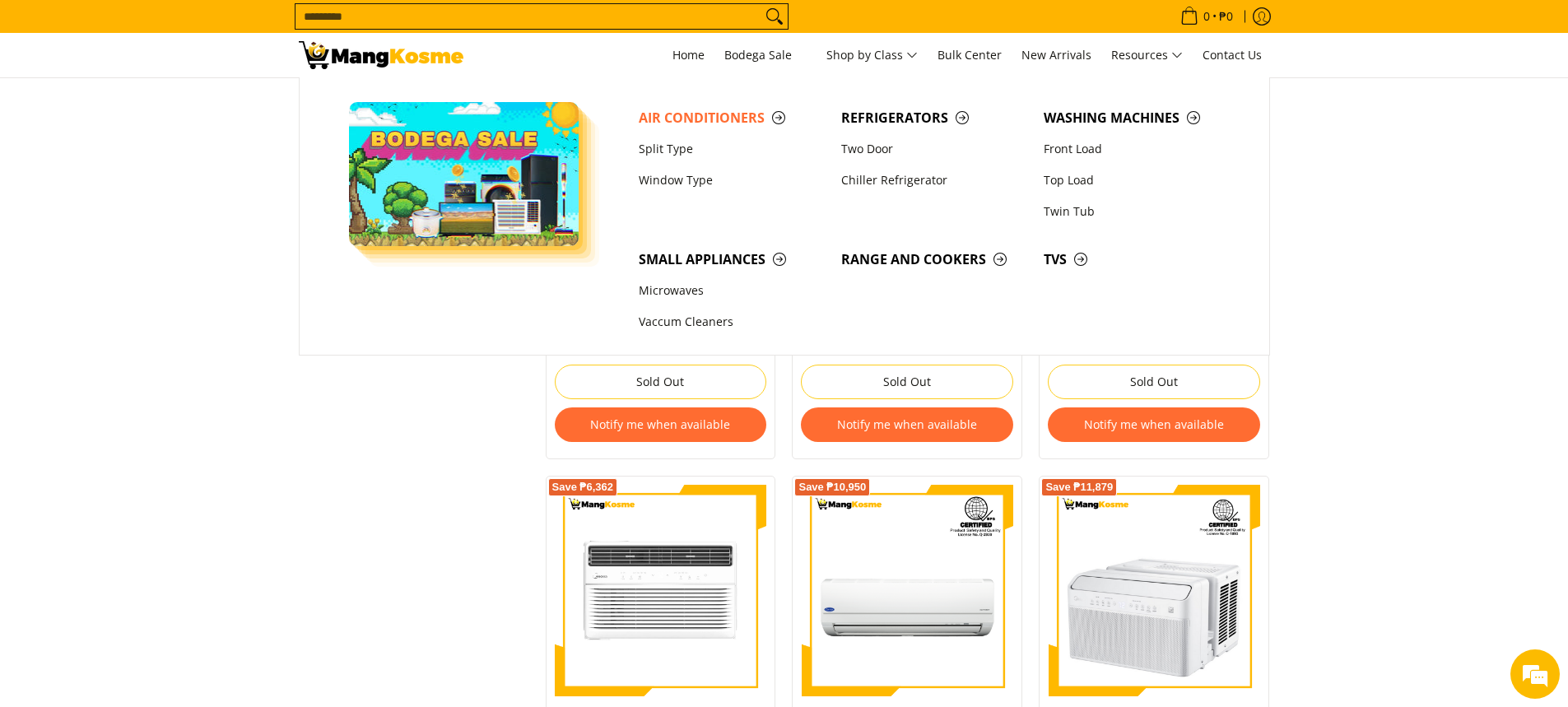
scroll to position [2058, 0]
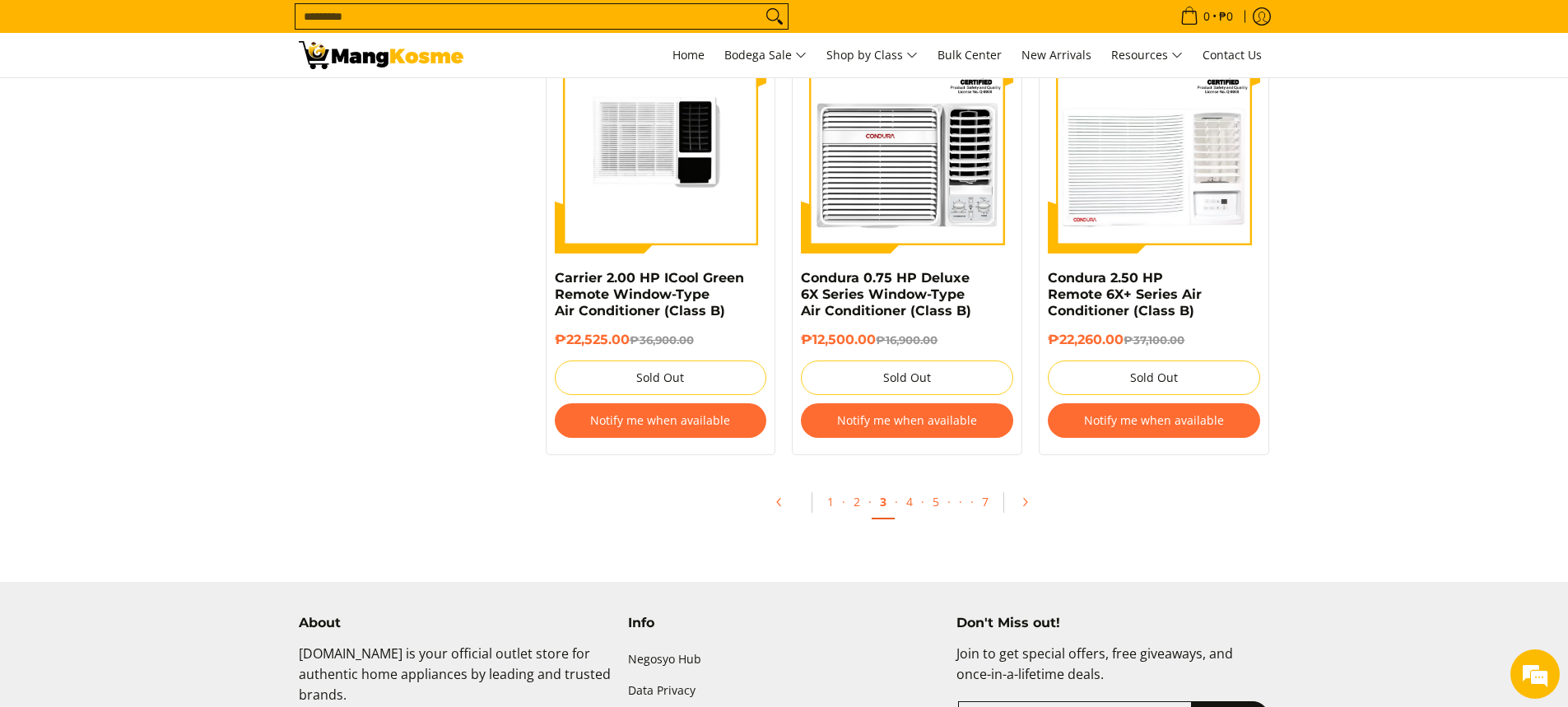
scroll to position [3457, 0]
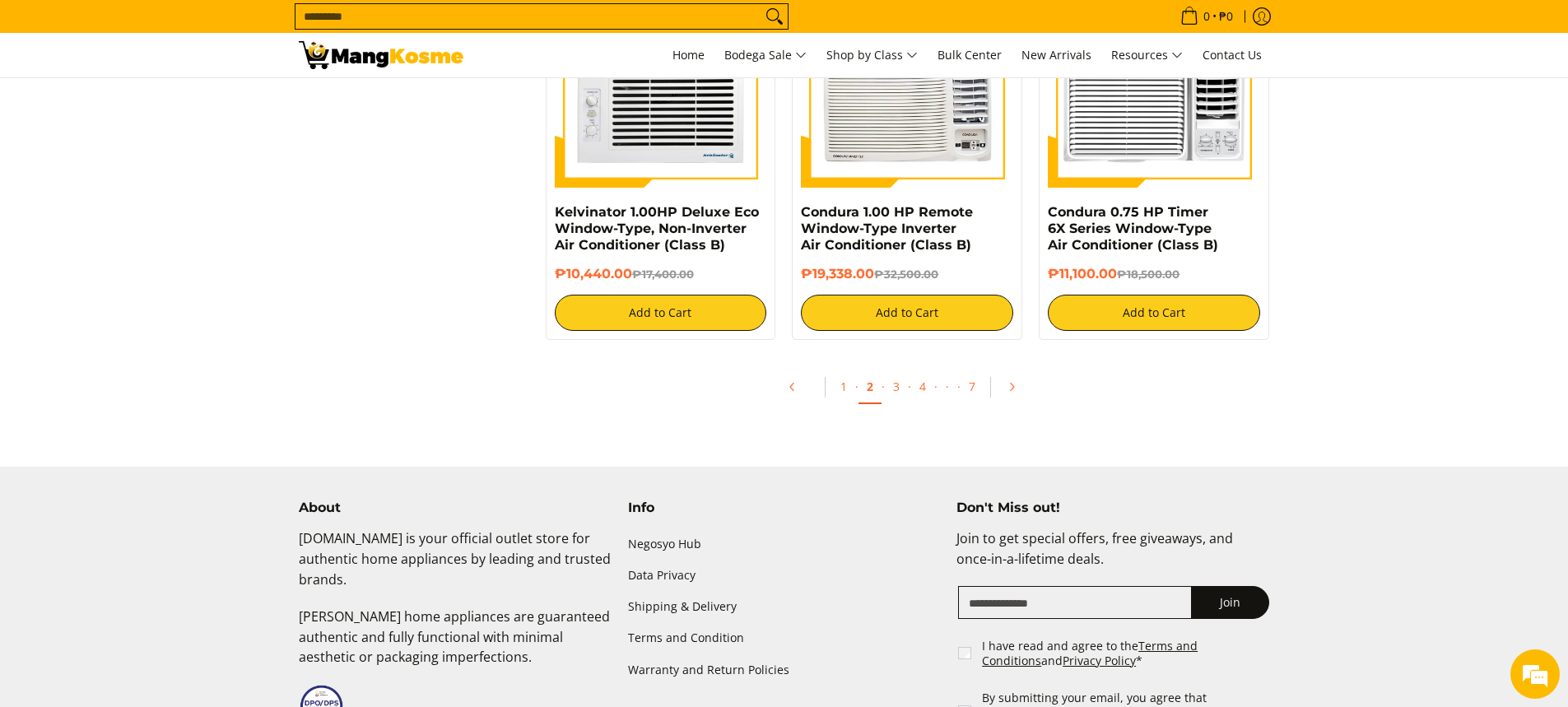
scroll to position [3210, 0]
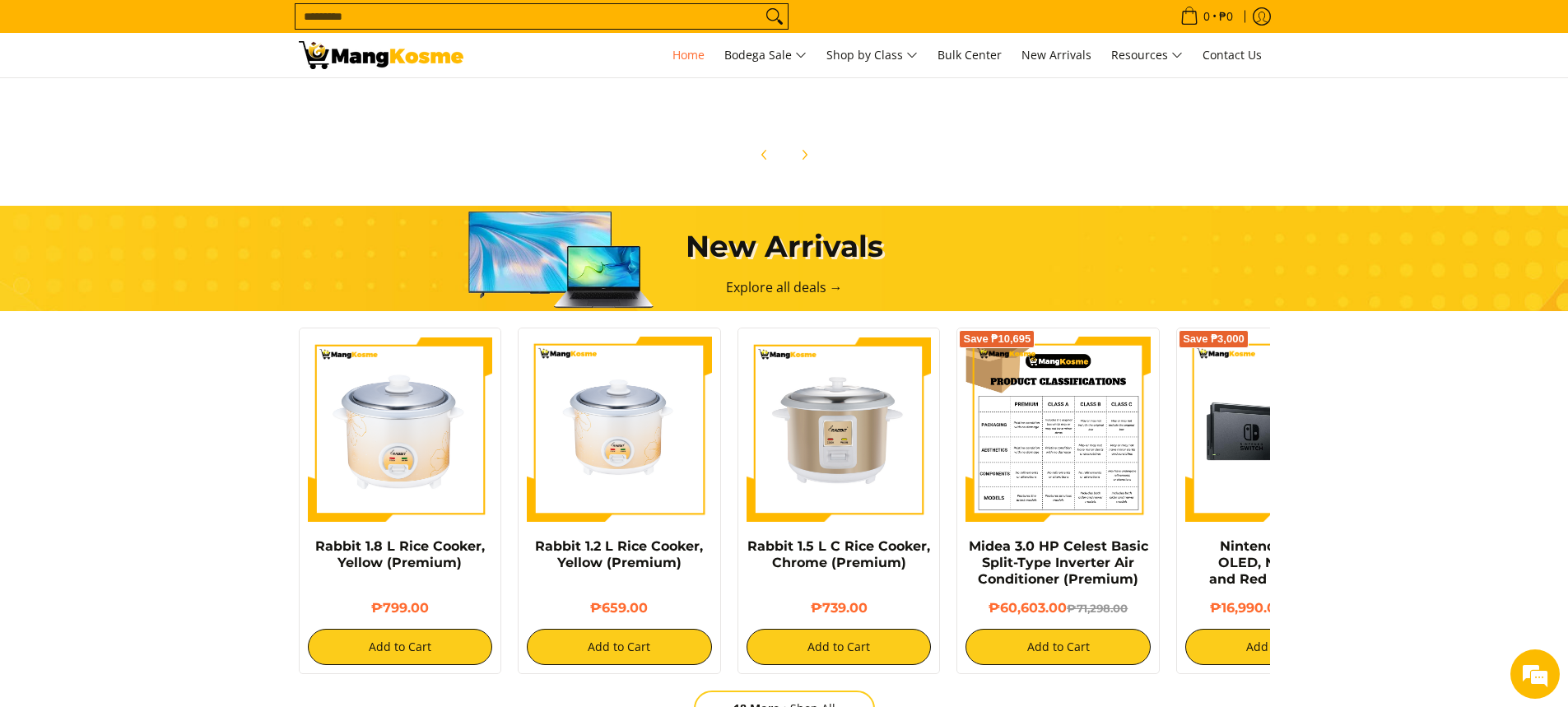
scroll to position [866, 0]
